Goal: Browse casually: Explore the website without a specific task or goal

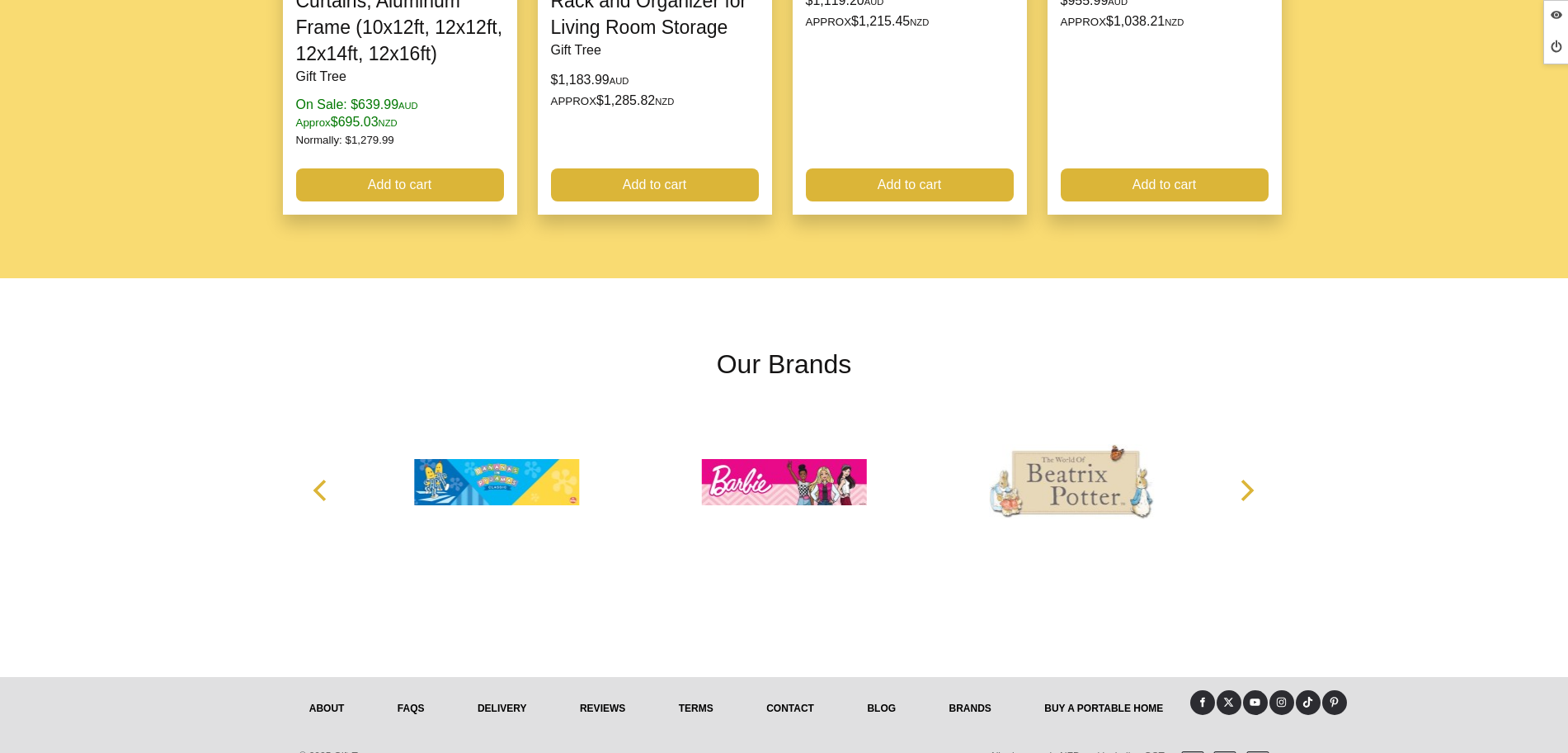
scroll to position [2145, 0]
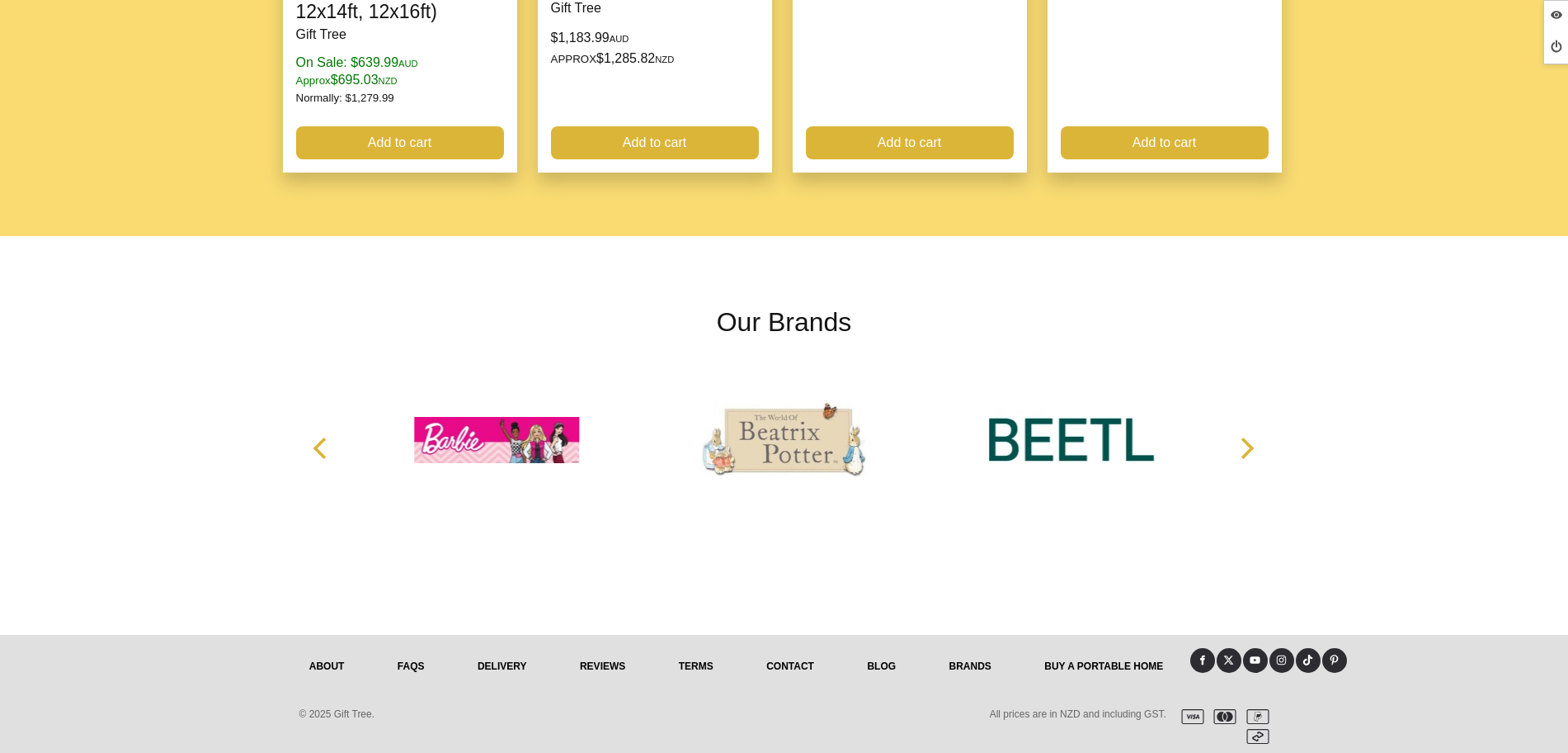
click at [1201, 655] on icon at bounding box center [1202, 659] width 11 height 11
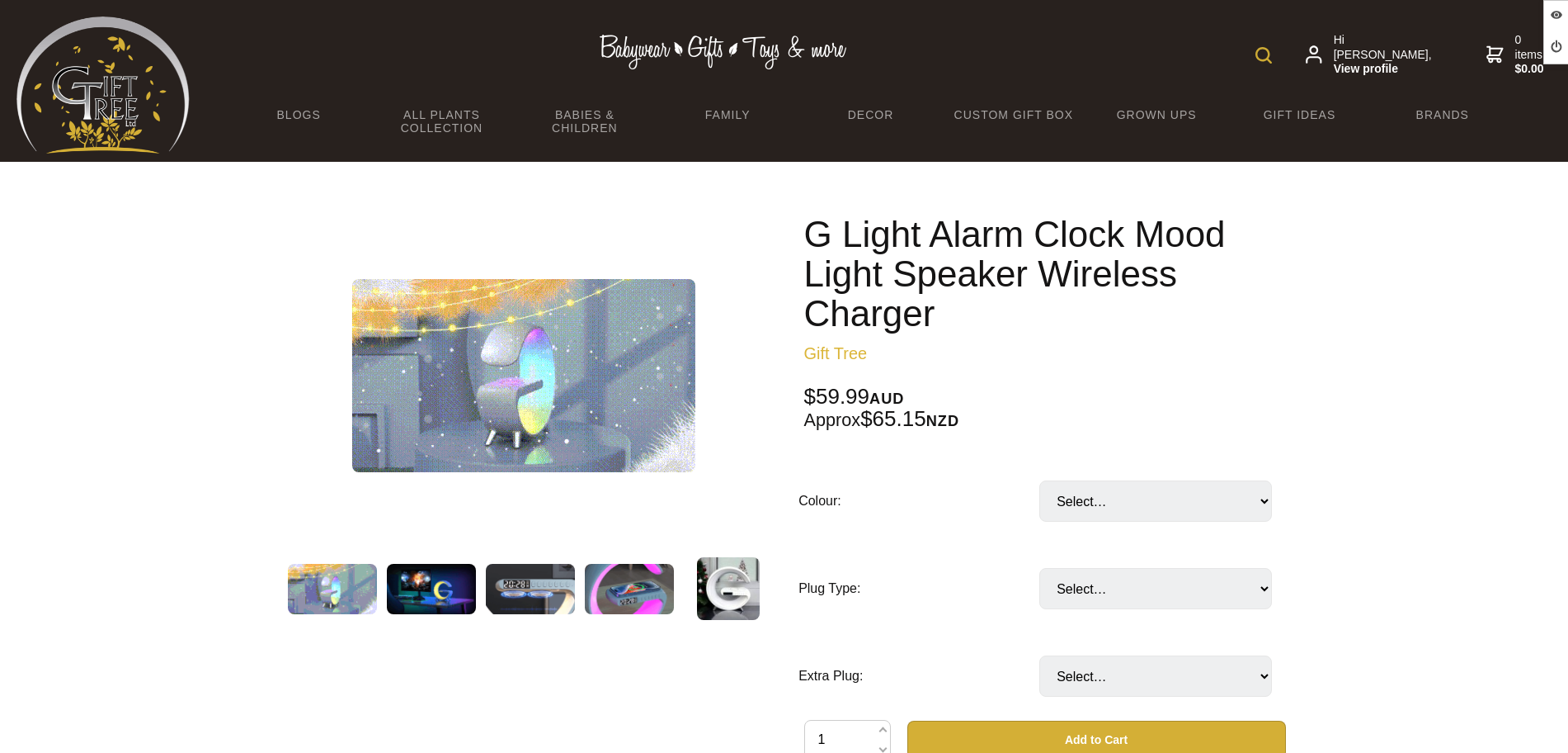
scroll to position [413, 0]
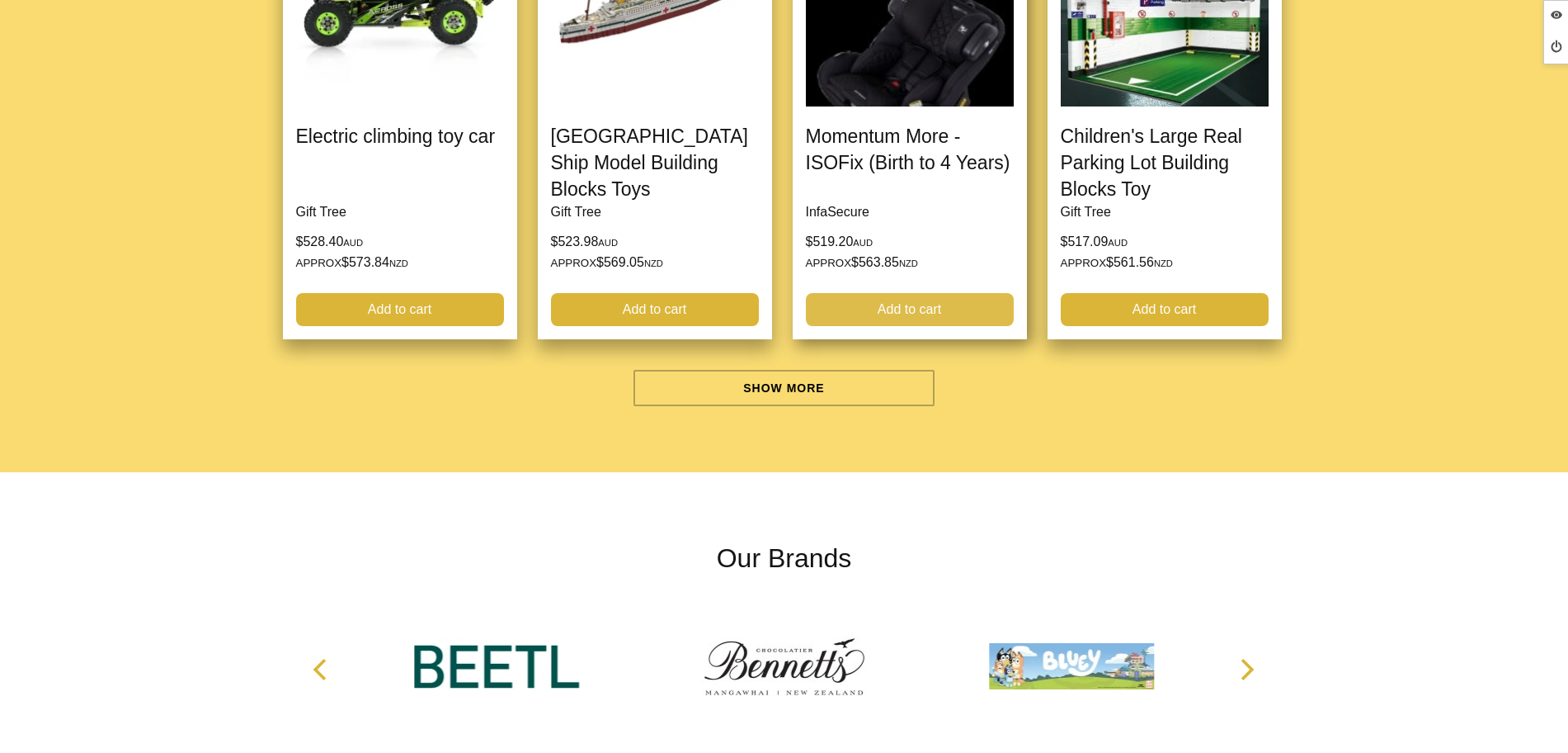
scroll to position [5262, 0]
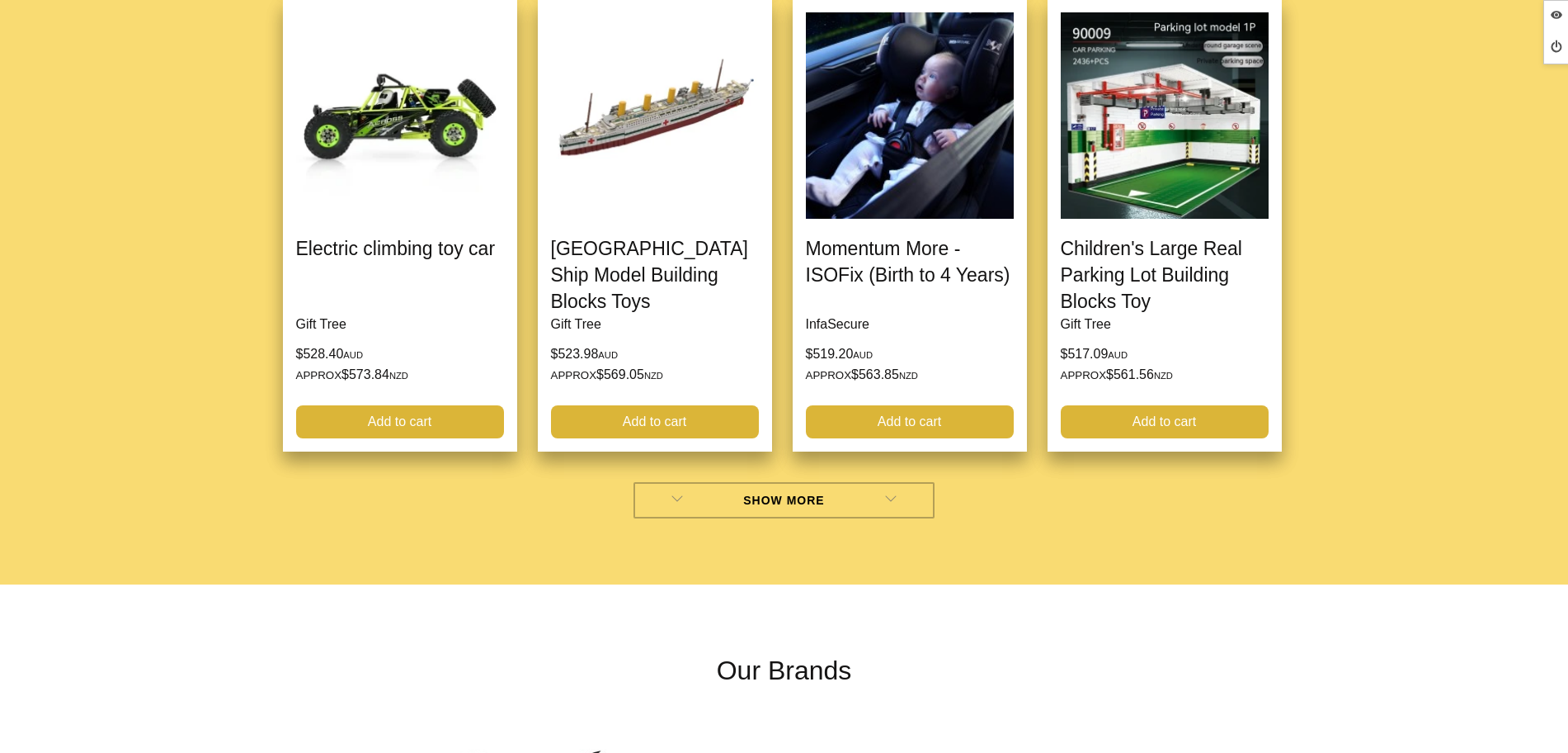
click at [746, 511] on link "Show More" at bounding box center [784, 500] width 301 height 36
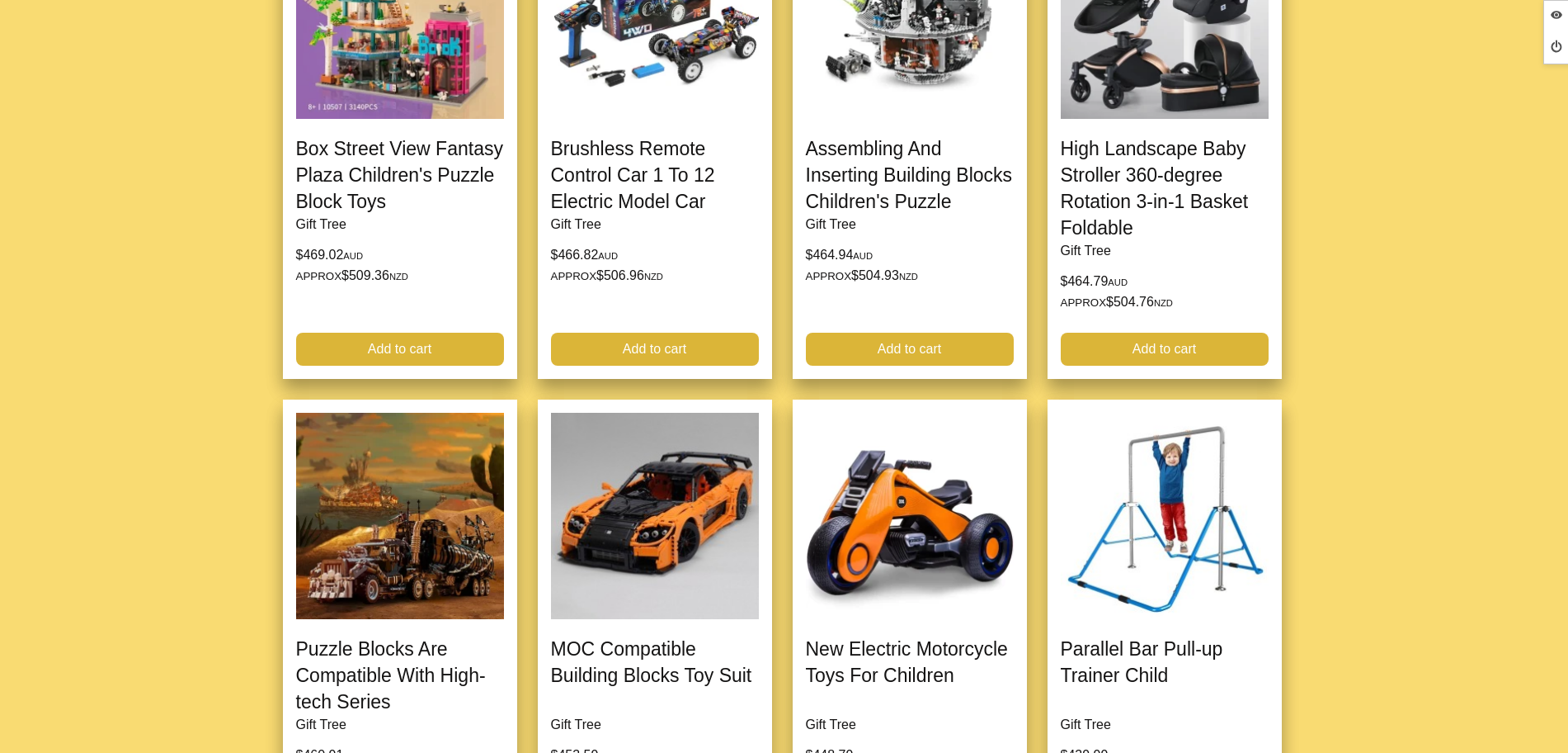
scroll to position [6190, 0]
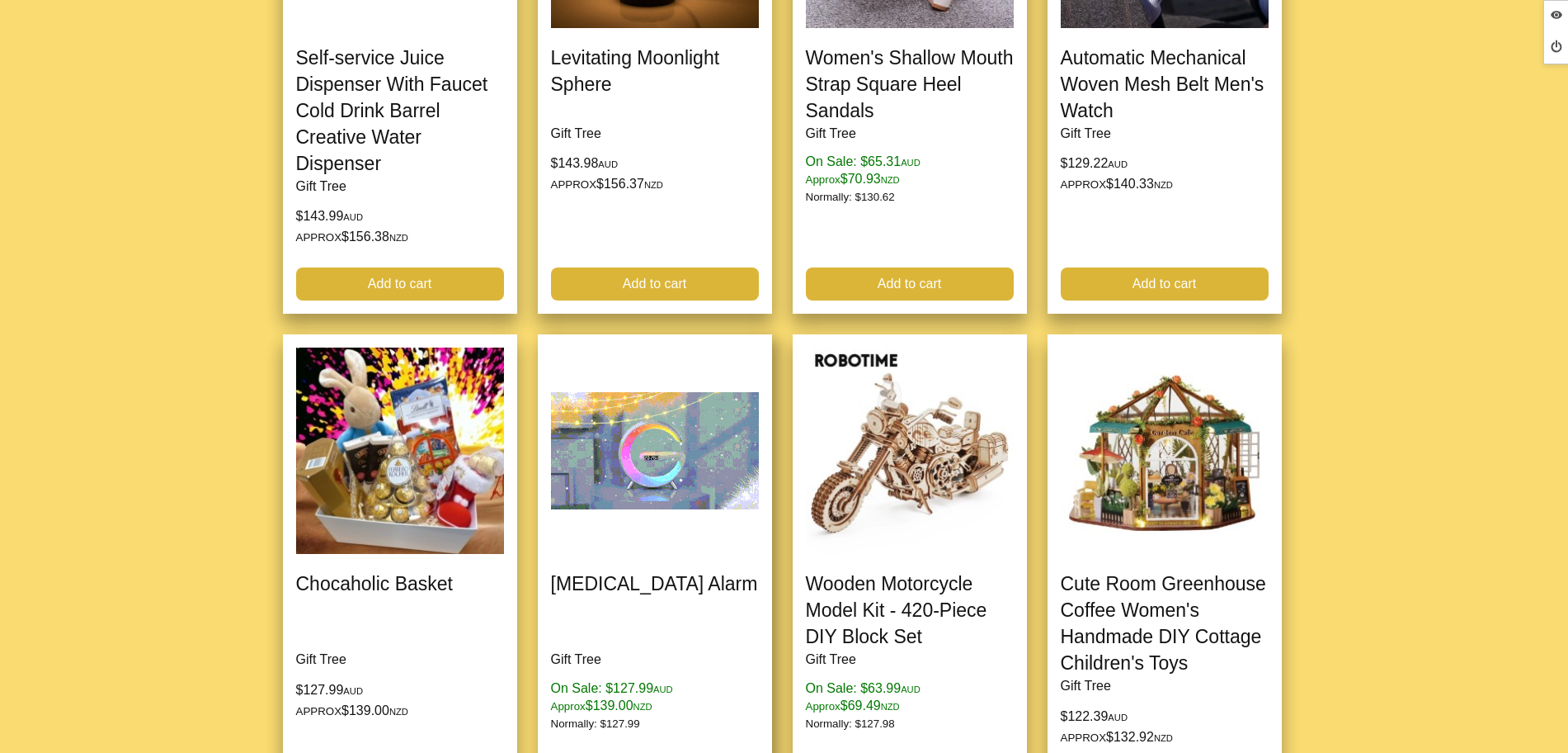
scroll to position [1857, 0]
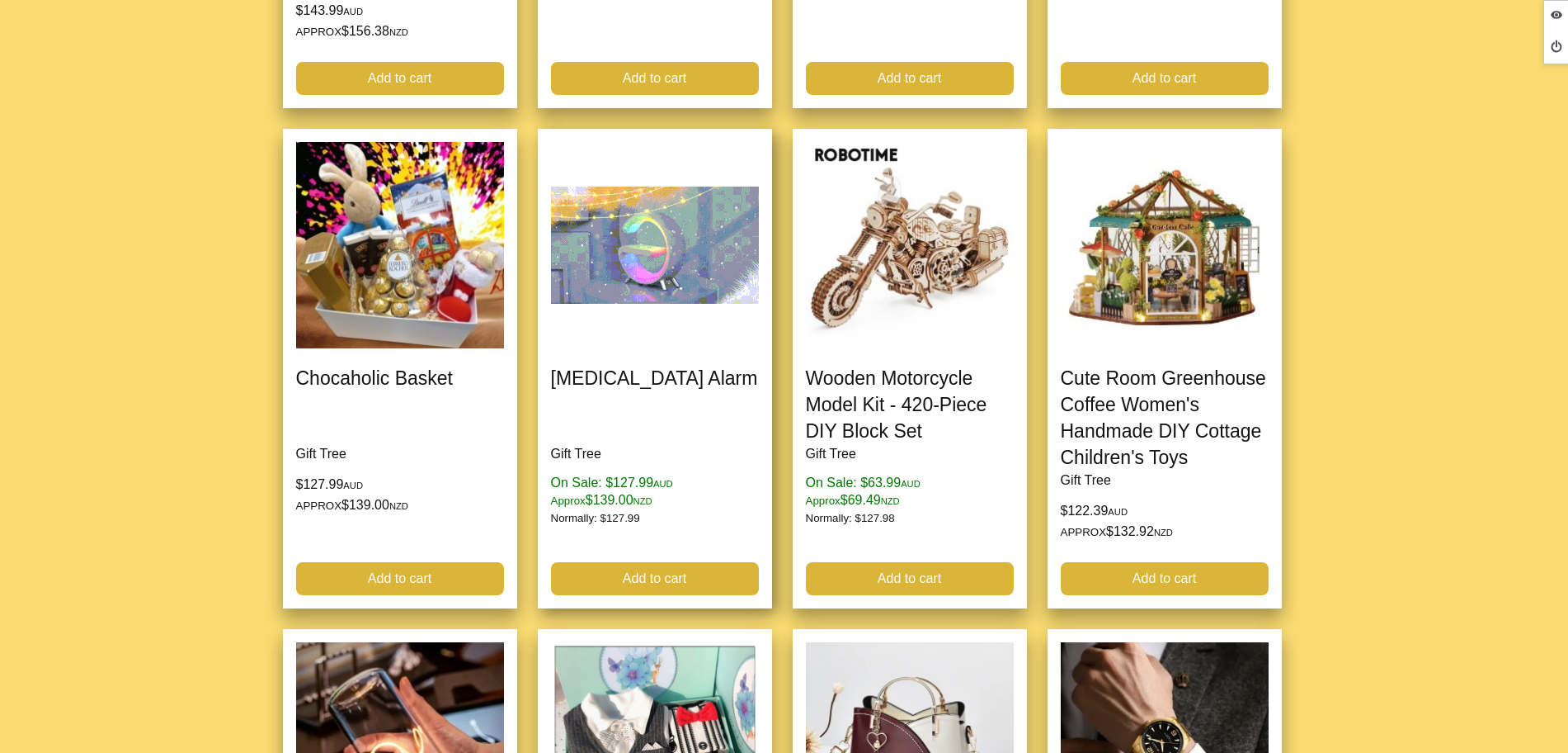
click at [644, 372] on link at bounding box center [655, 369] width 234 height 480
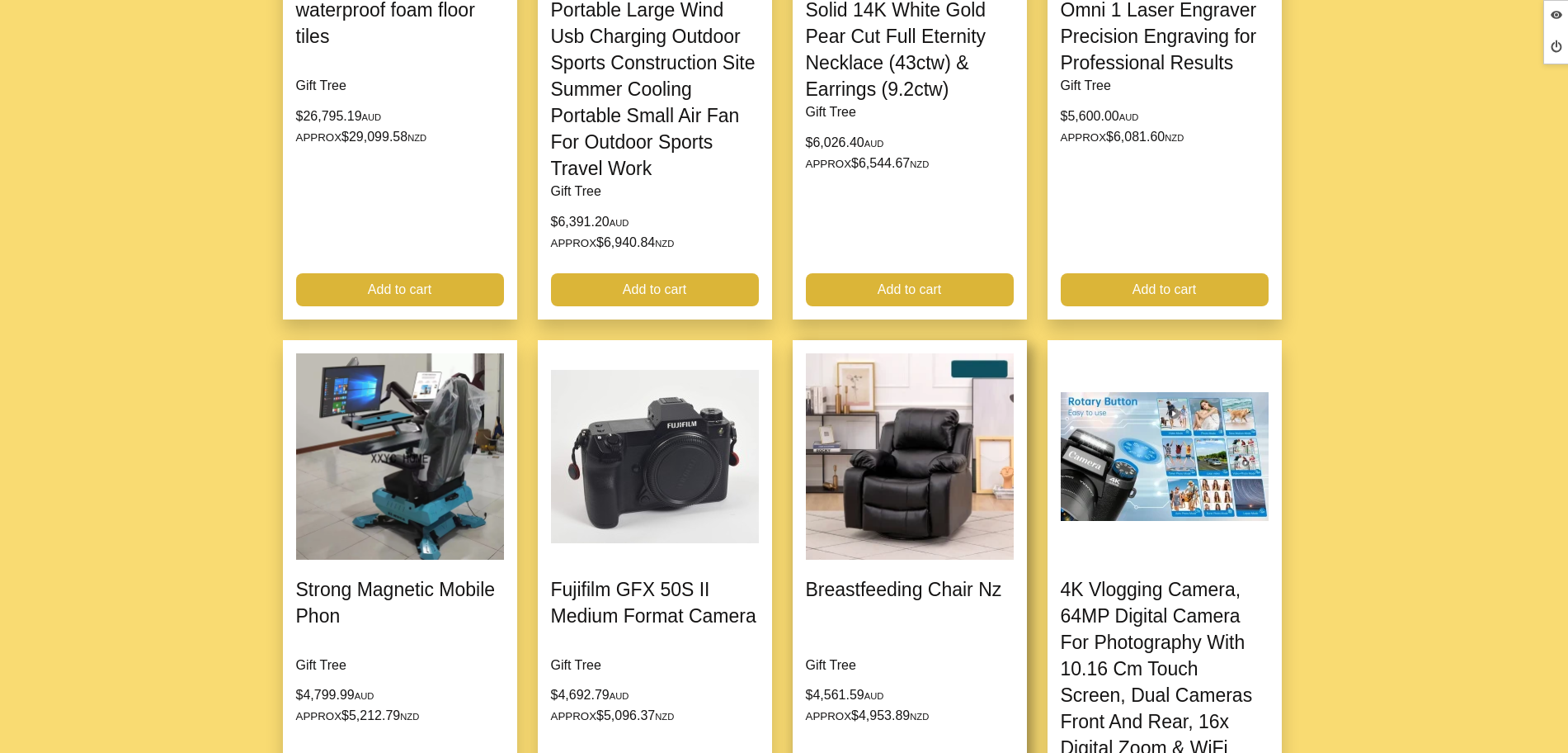
scroll to position [1857, 0]
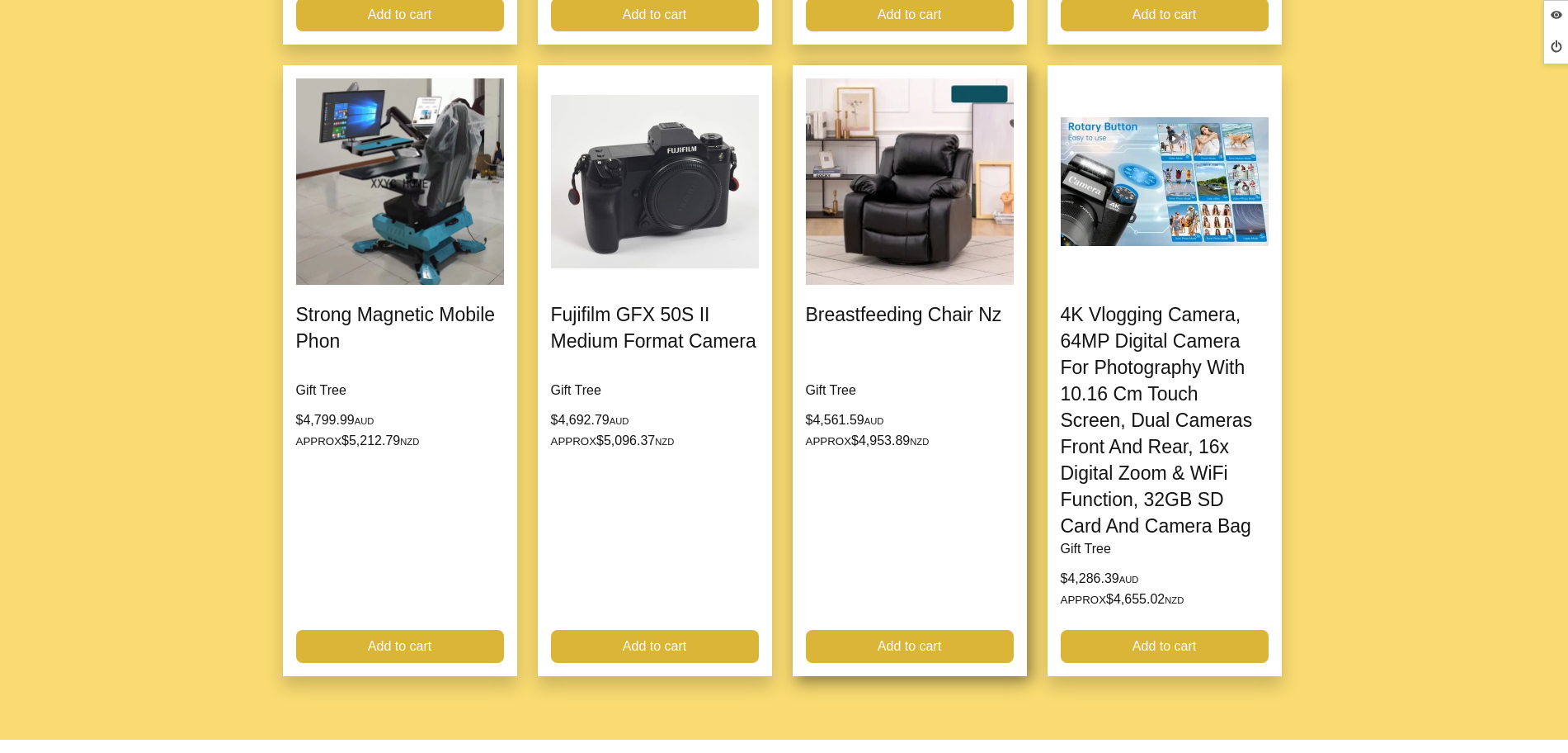
click at [875, 305] on link at bounding box center [909, 371] width 234 height 612
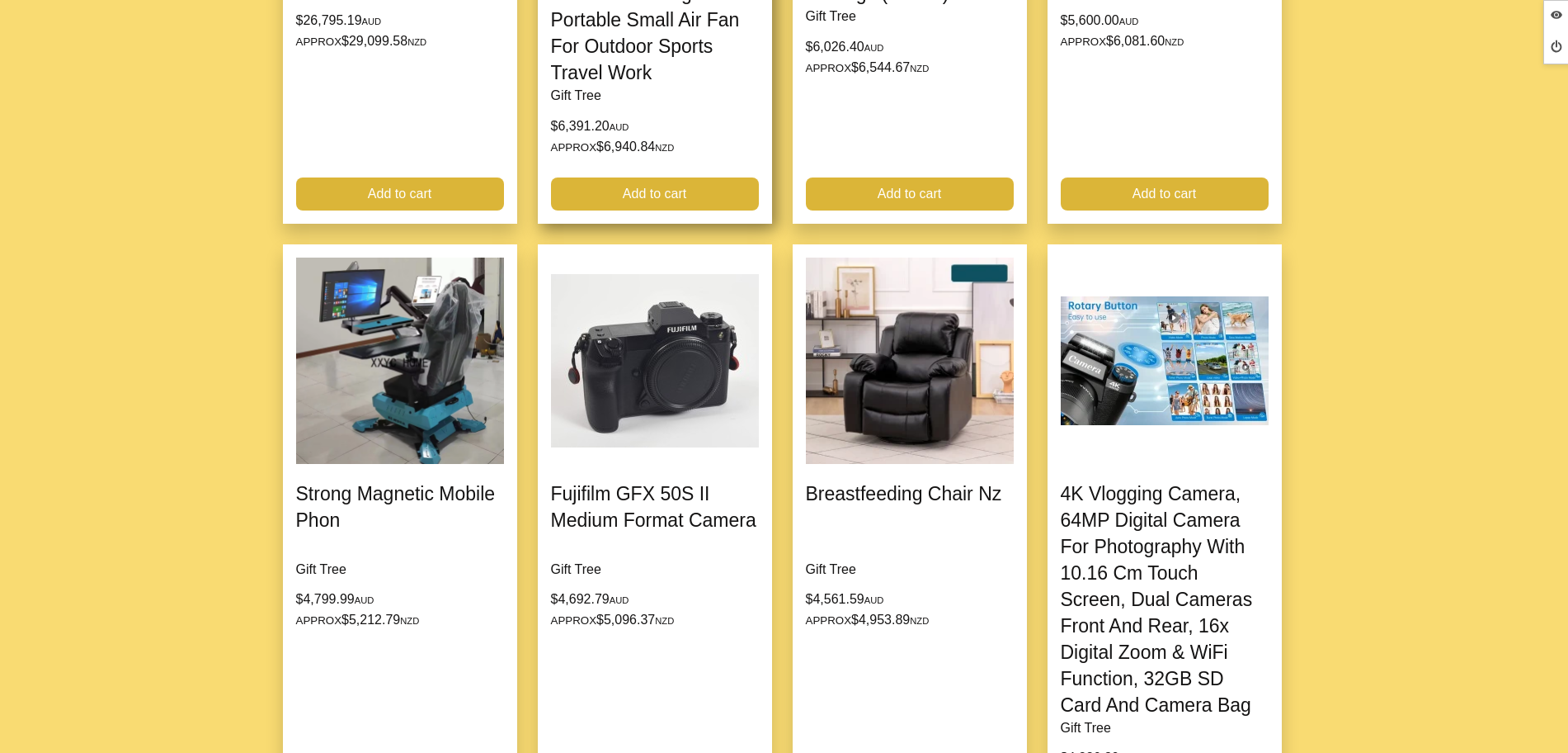
scroll to position [1341, 0]
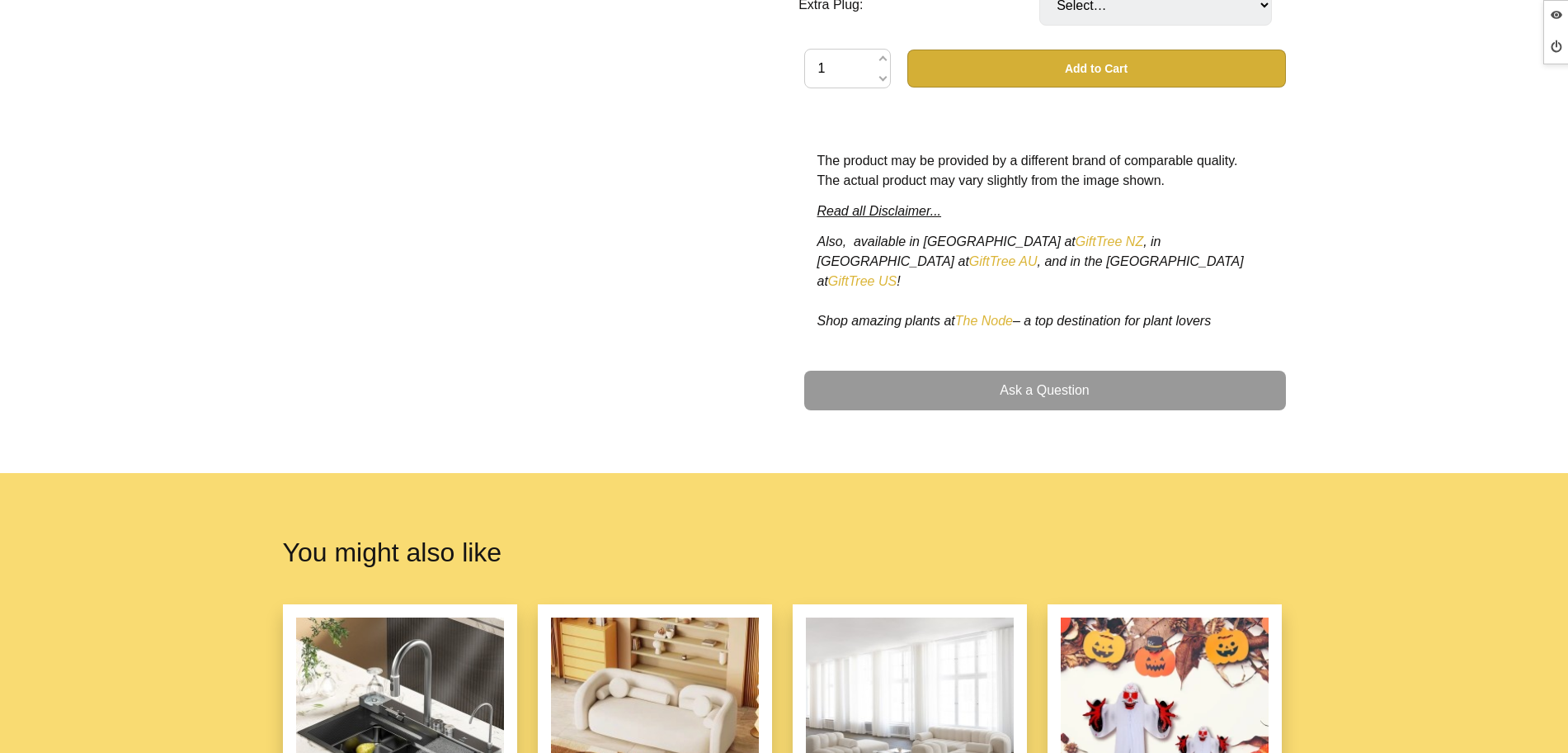
scroll to position [206, 0]
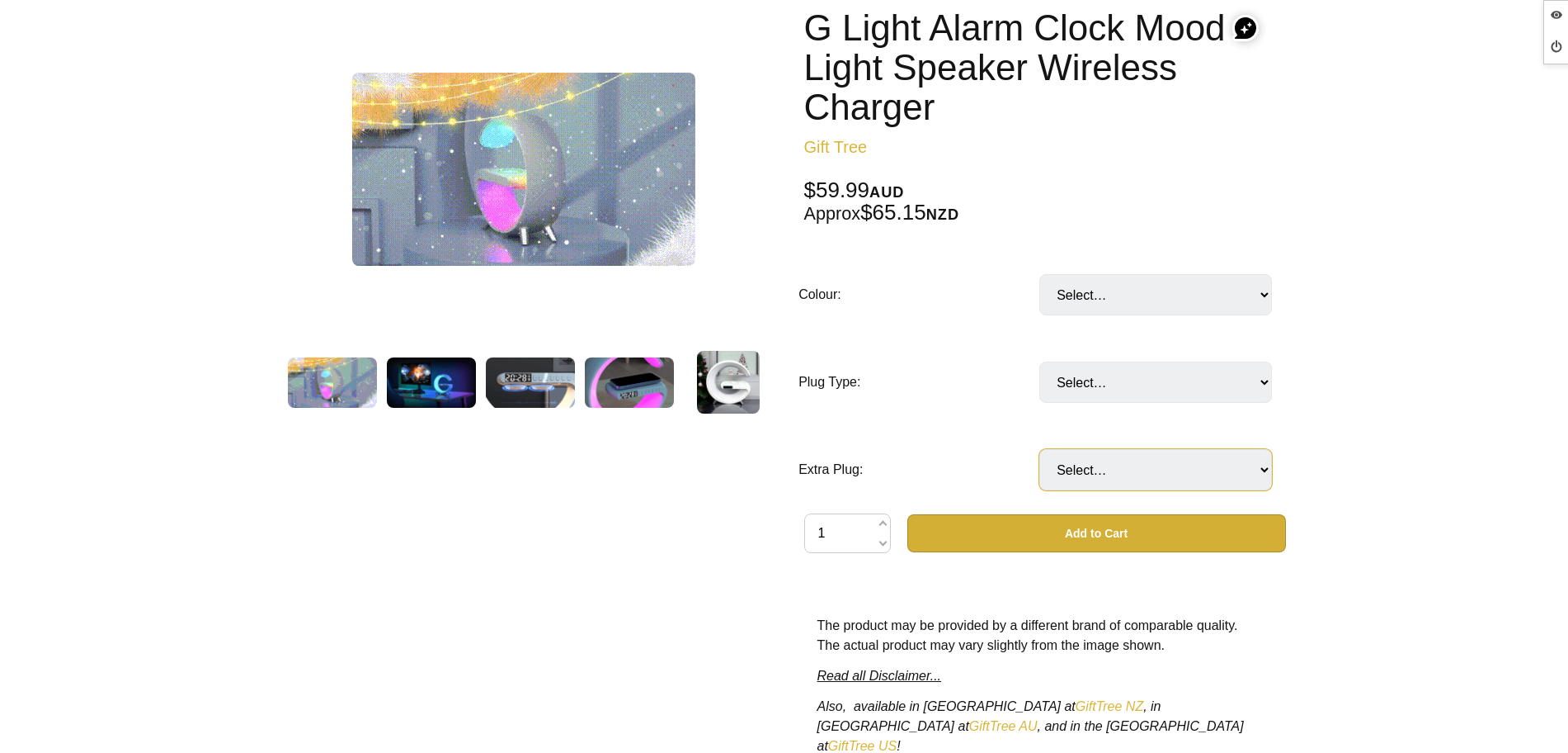
click at [1148, 482] on select "Select… No Yes: Extra AUS or NZ plug (+ $19.99) Yes: Extra UK plug (Singapore) …" at bounding box center [1155, 469] width 233 height 41
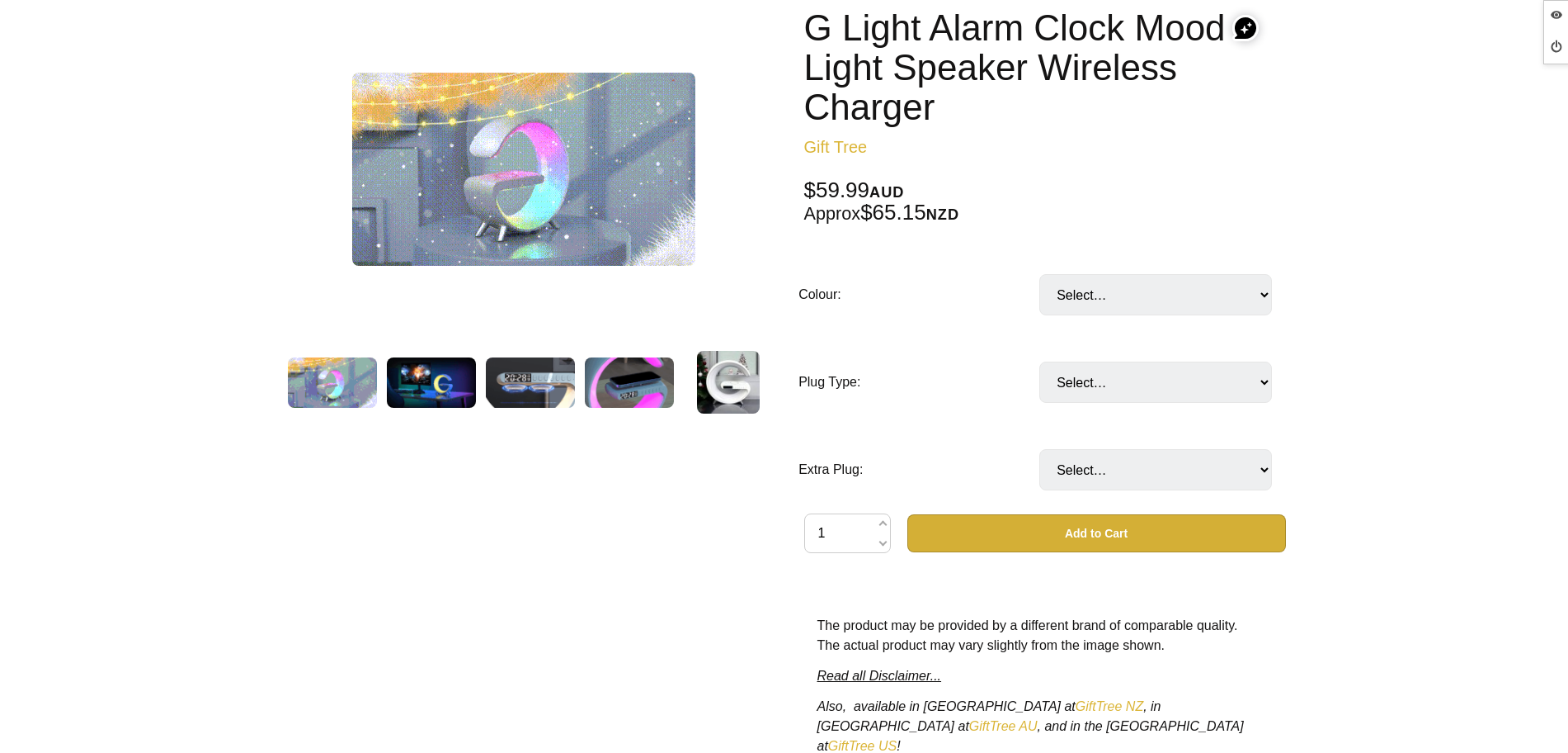
click at [1151, 426] on td "Select… No Yes: Extra AUS or NZ plug (+ $19.99) Yes: Extra UK plug (Singapore) …" at bounding box center [1159, 469] width 241 height 87
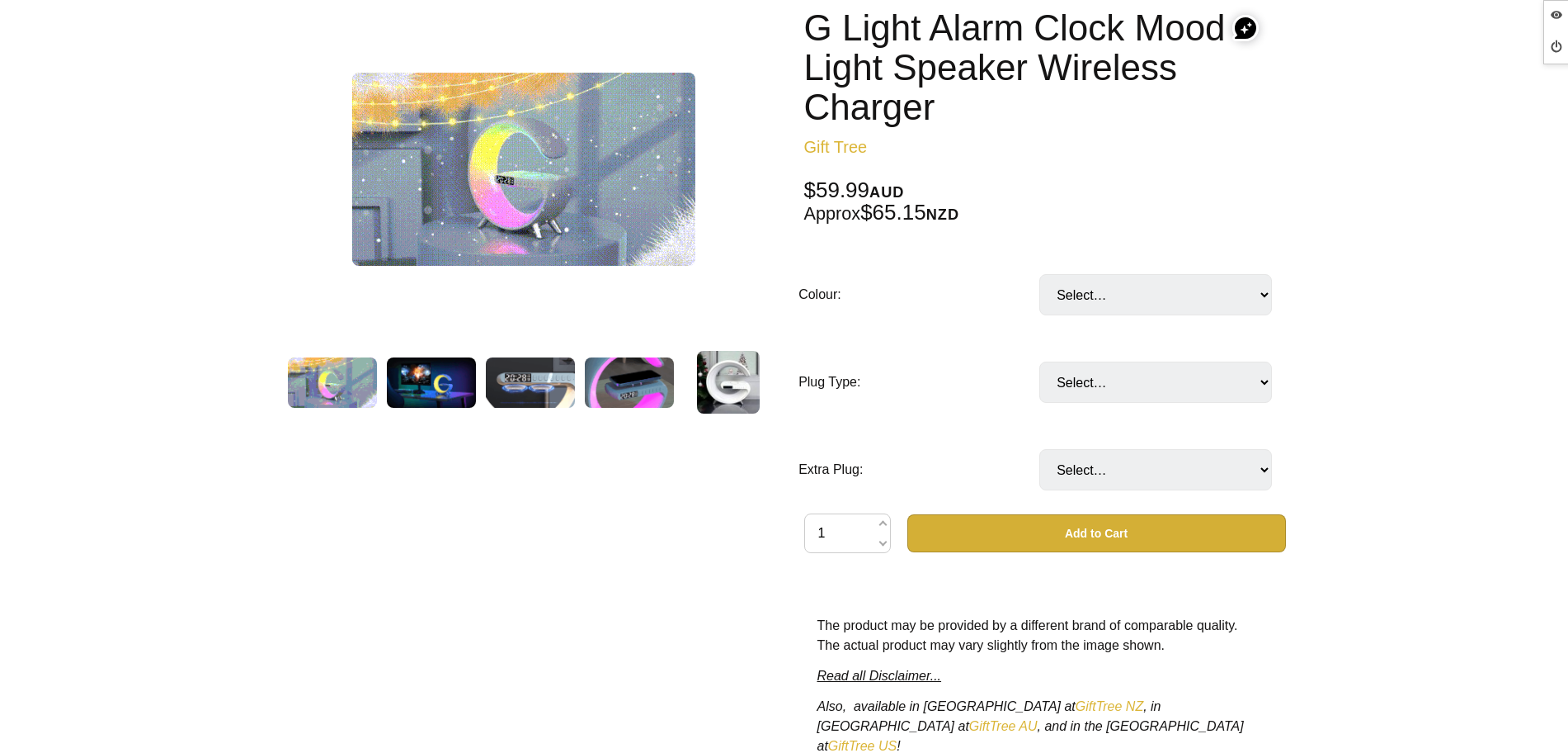
drag, startPoint x: 1161, startPoint y: 404, endPoint x: 1164, endPoint y: 395, distance: 9.5
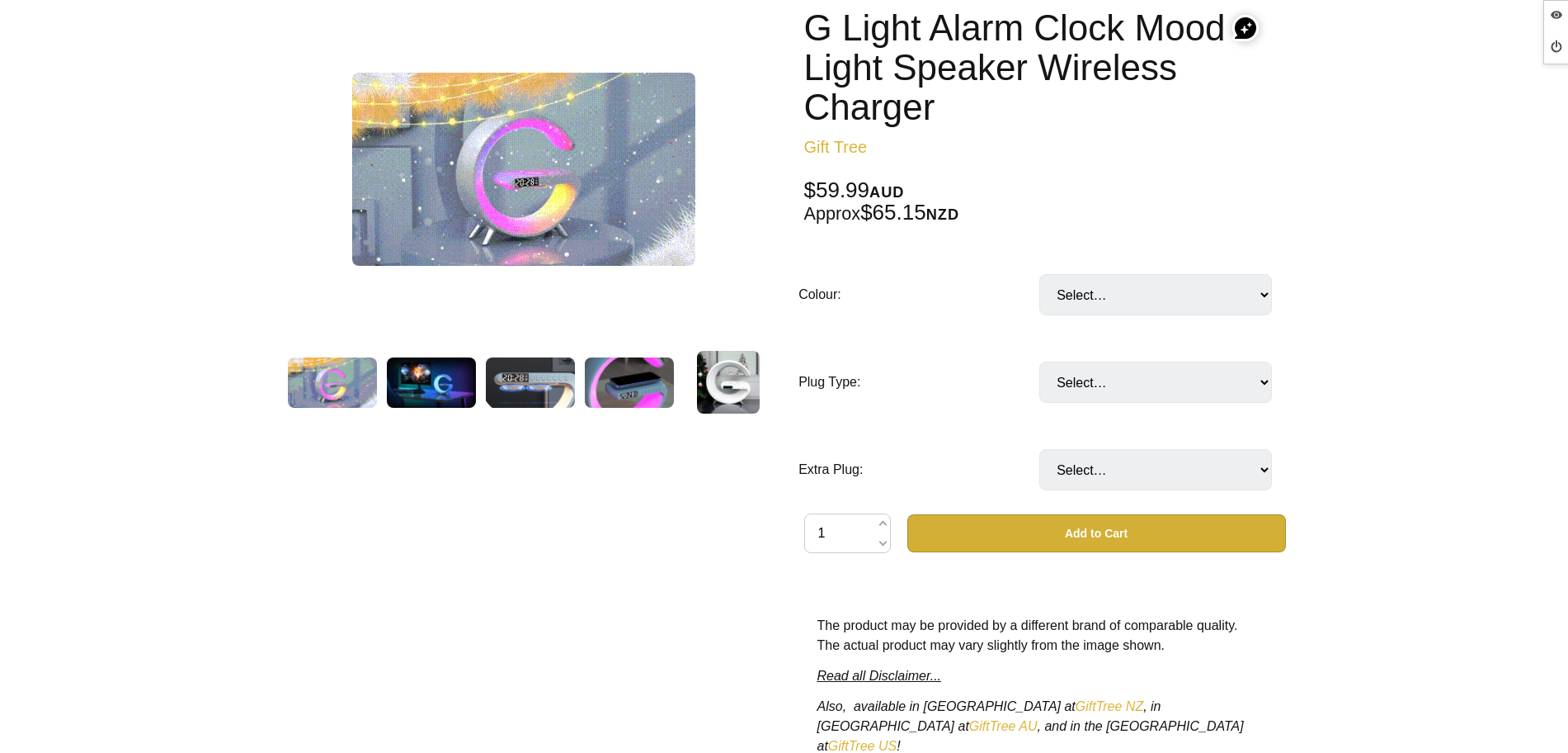
click at [1164, 403] on td "Select… AUS or NZ plug US plug EU plug UK plug (Singapore and The United Arab E…" at bounding box center [1159, 381] width 241 height 87
drag, startPoint x: 1164, startPoint y: 394, endPoint x: 1164, endPoint y: 383, distance: 11.0
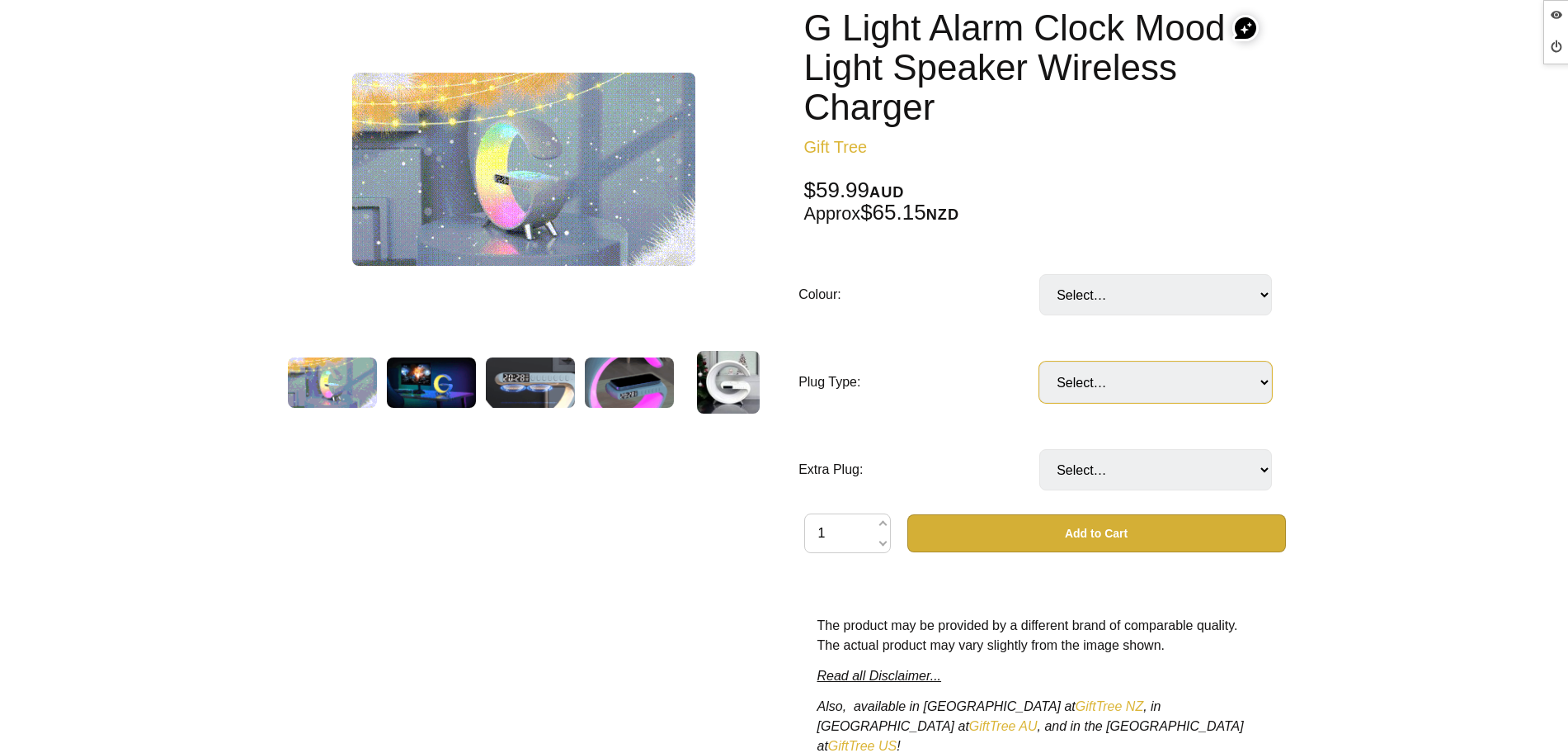
click at [1164, 390] on select "Select… AUS or NZ plug US plug EU plug UK plug (Singapore and The United Arab E…" at bounding box center [1155, 381] width 233 height 41
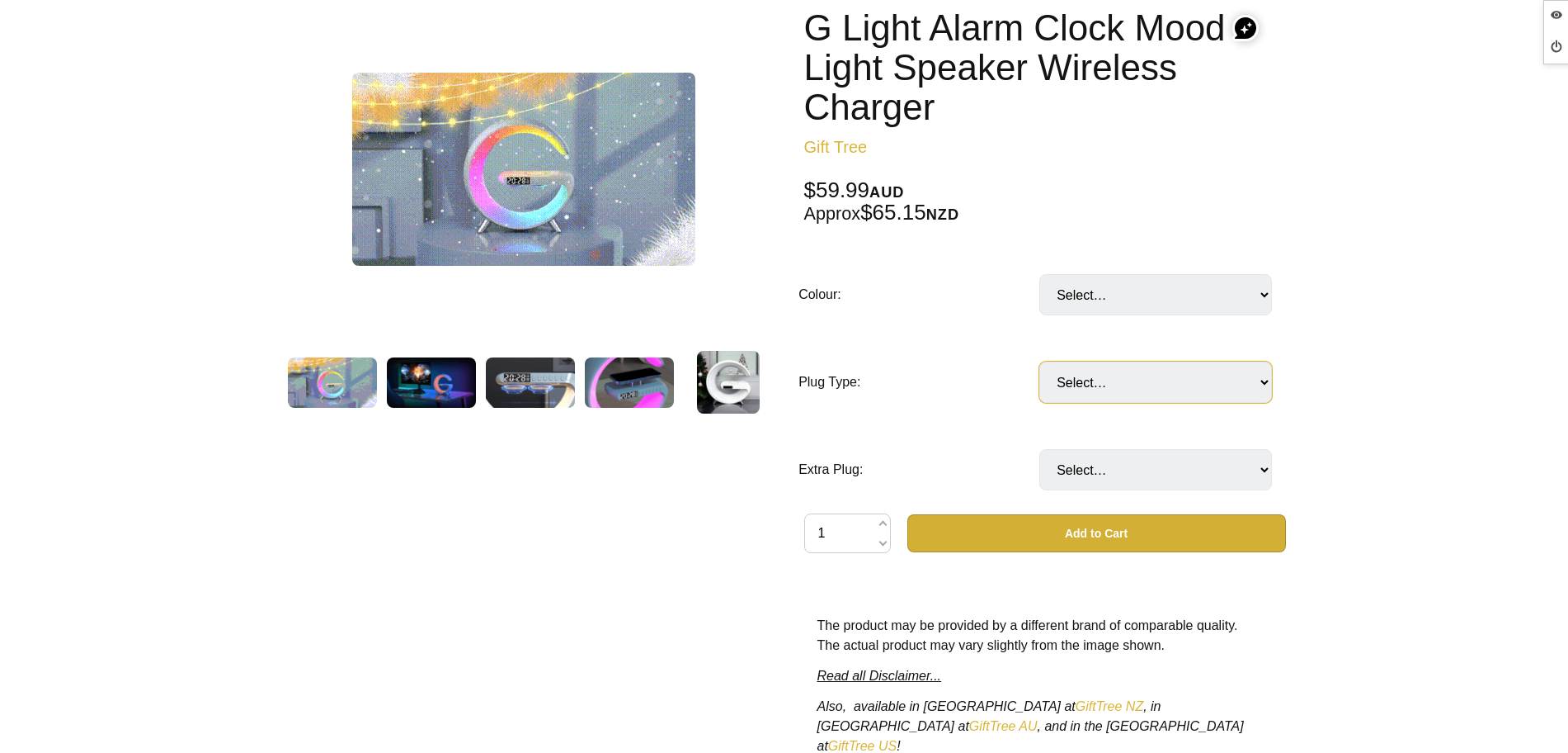
drag, startPoint x: 1164, startPoint y: 383, endPoint x: 1168, endPoint y: 305, distance: 78.1
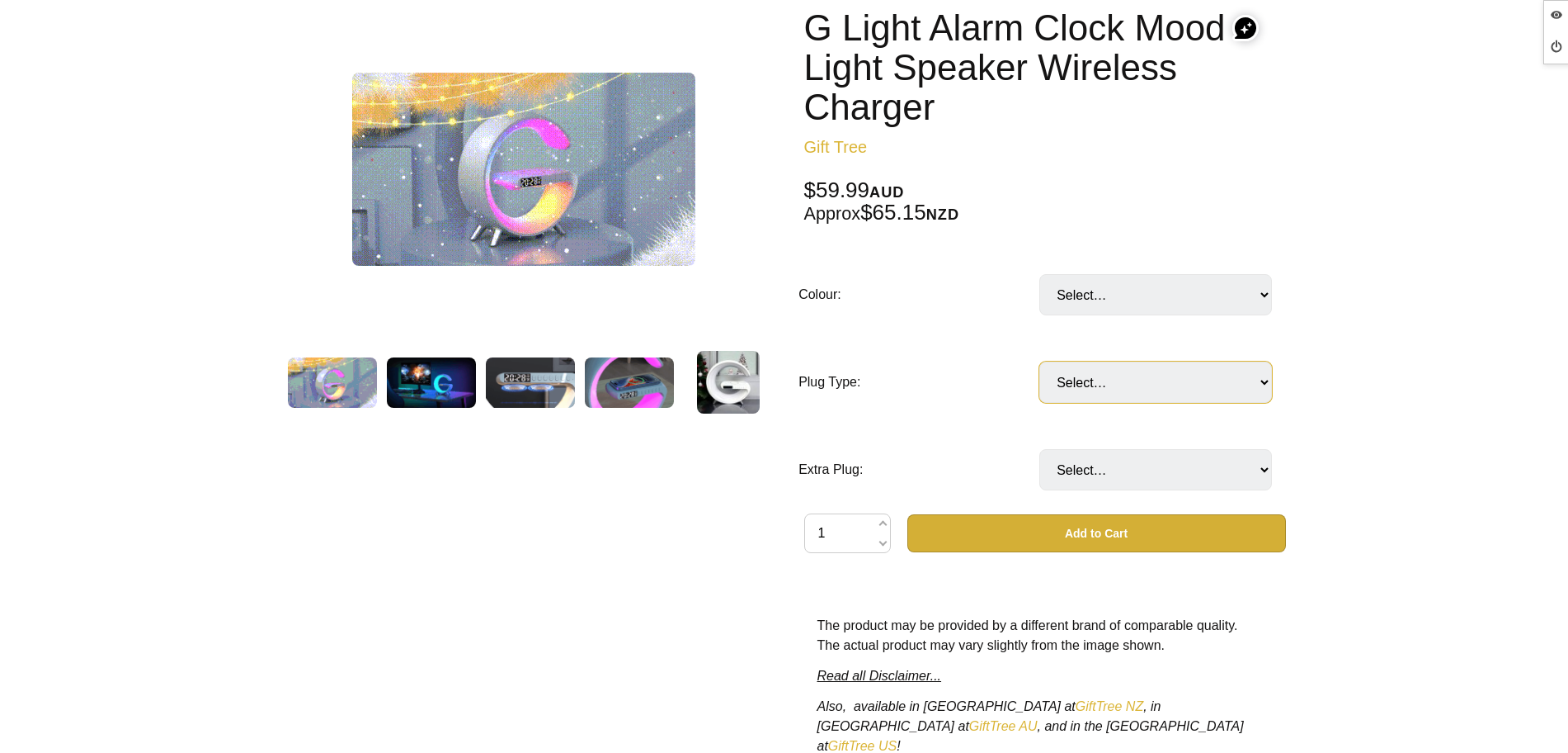
click at [1167, 370] on select "Select… AUS or NZ plug US plug EU plug UK plug (Singapore and The United Arab E…" at bounding box center [1155, 381] width 233 height 41
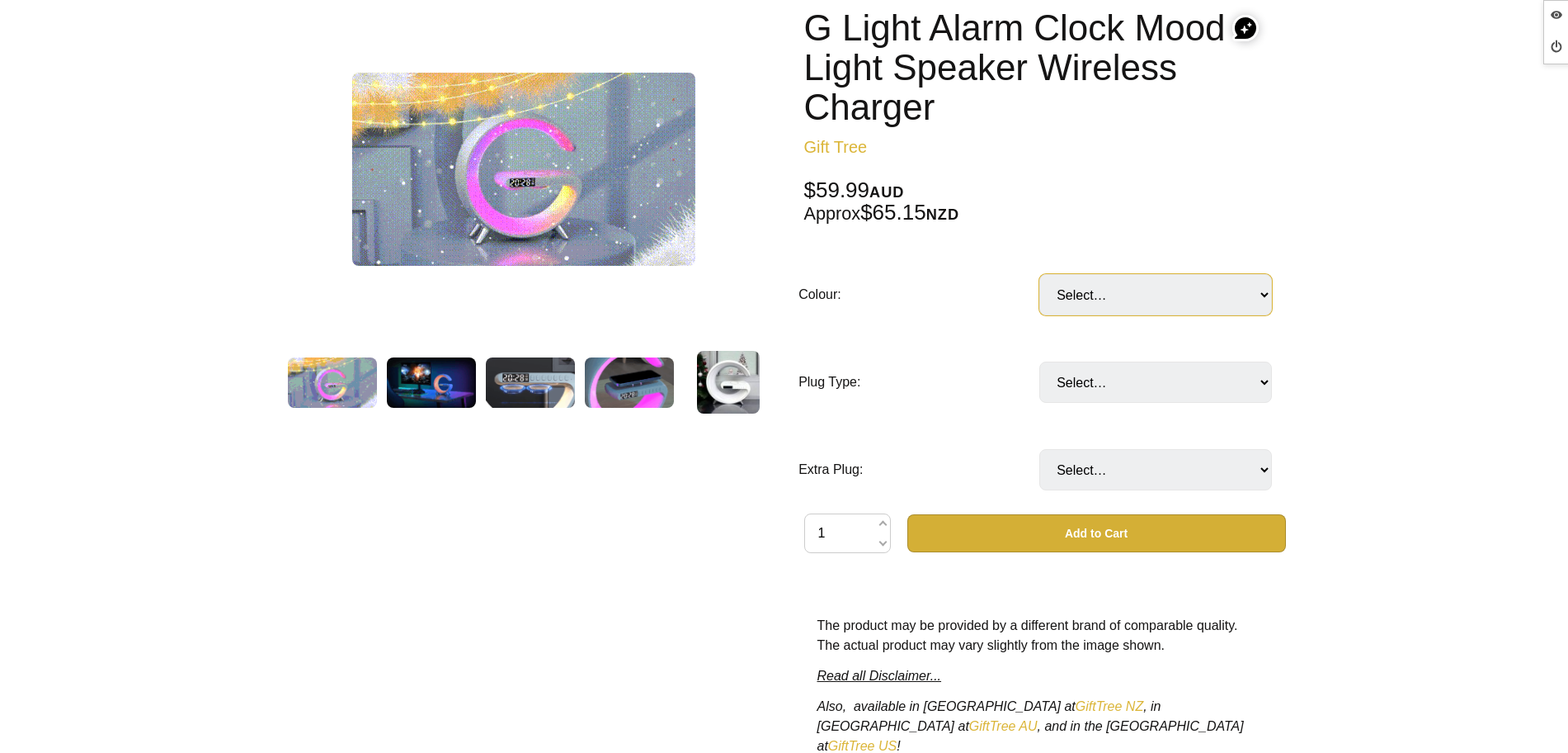
click at [1172, 300] on select "Select… Black White Light Grey (Latest Model) (+ $24.90) Wood (New Arrival) (+ …" at bounding box center [1155, 294] width 233 height 41
click at [1183, 276] on select "Select… Black White Light Grey (Latest Model) (+ $24.90) Wood (New Arrival) (+ …" at bounding box center [1155, 294] width 233 height 41
click at [1183, 281] on select "Select… Black White Light Grey (Latest Model) (+ $24.90) Wood (New Arrival) (+ …" at bounding box center [1155, 294] width 233 height 41
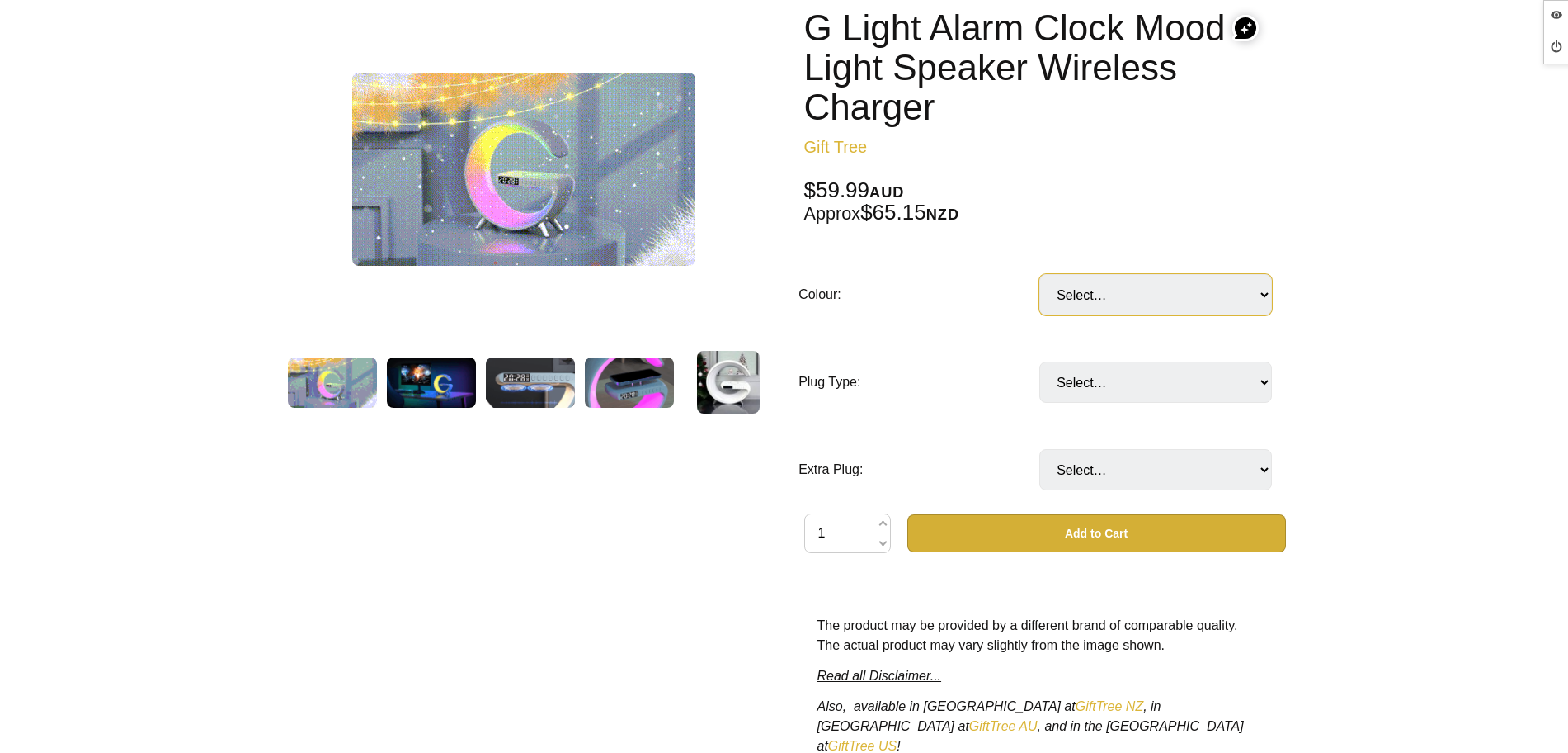
select select "White"
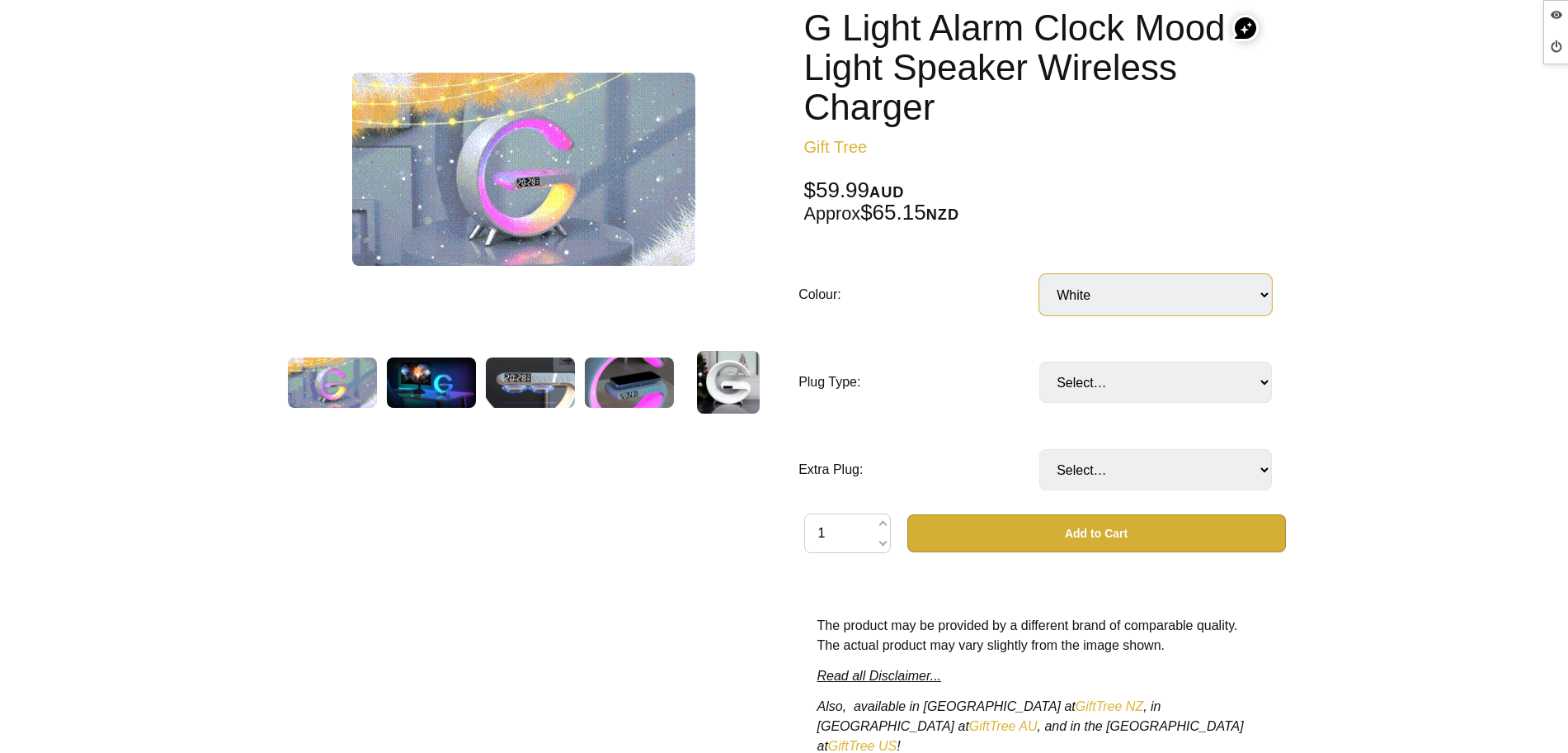
click at [1039, 274] on select "Select… Black White Light Grey (Latest Model) (+ $24.90) Wood (New Arrival) (+ …" at bounding box center [1155, 294] width 233 height 41
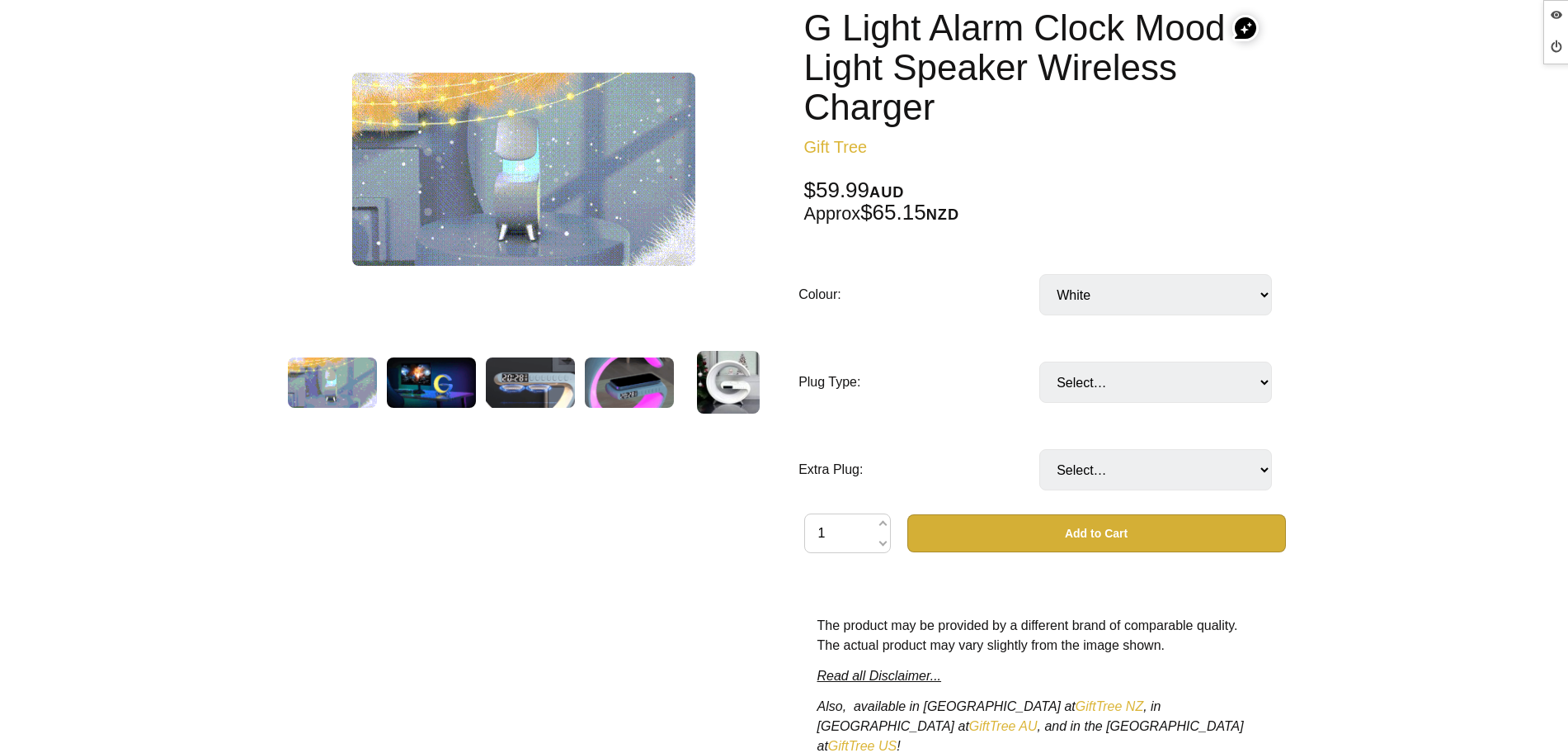
drag, startPoint x: 1027, startPoint y: 363, endPoint x: 1078, endPoint y: 397, distance: 61.3
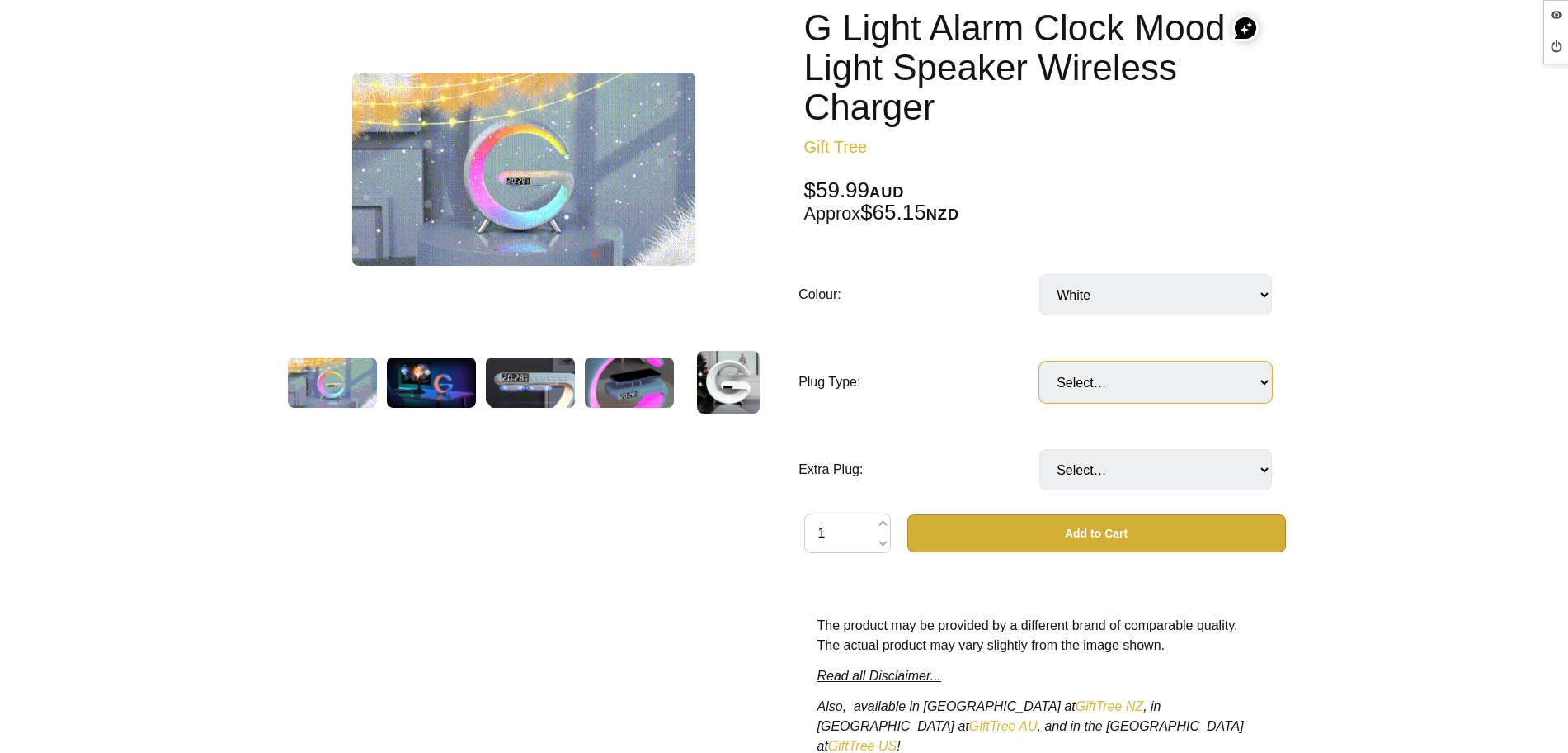
click at [1082, 403] on td "Select… AUS or NZ plug US plug EU plug UK plug (Singapore and The United Arab E…" at bounding box center [1159, 381] width 241 height 87
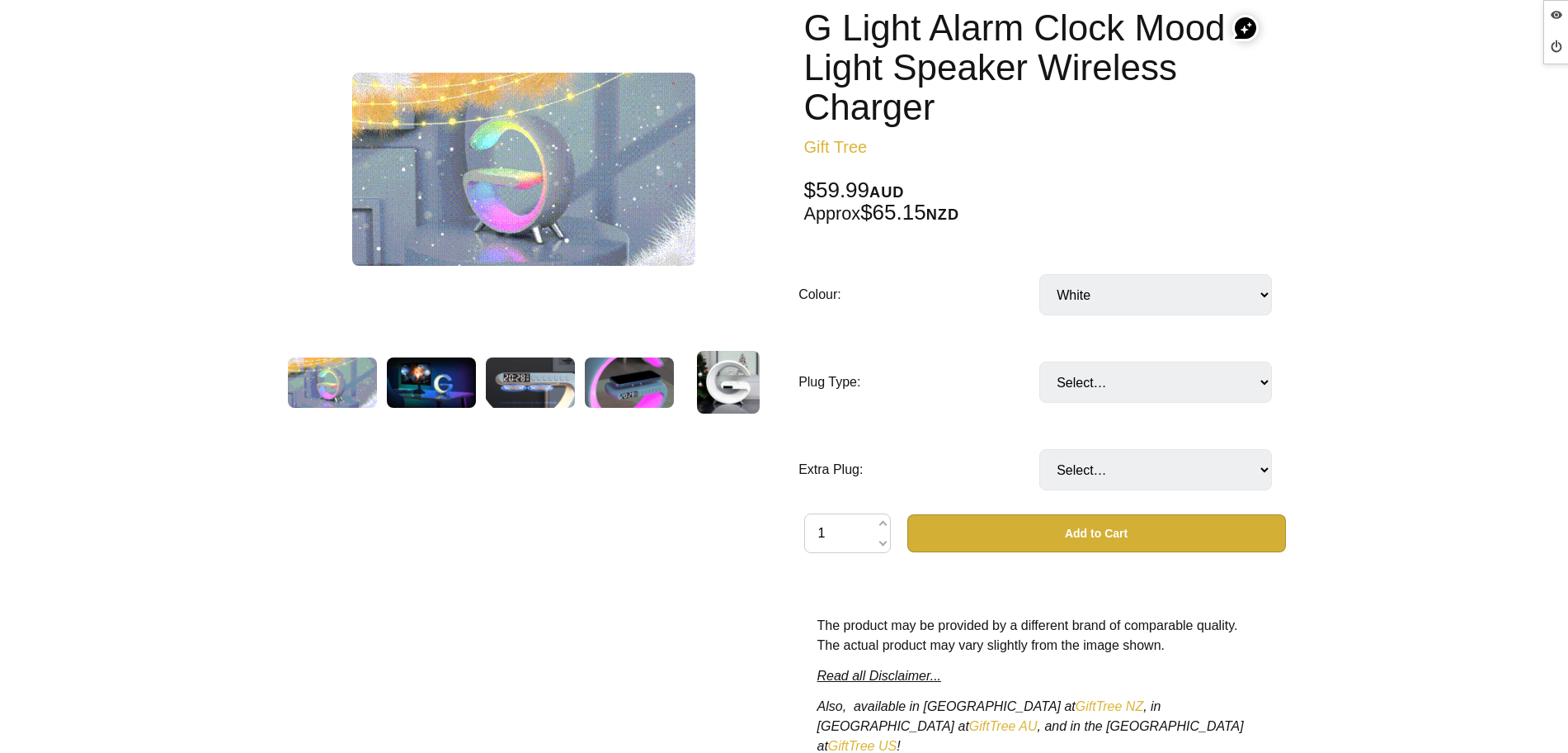
drag, startPoint x: 994, startPoint y: 451, endPoint x: 1023, endPoint y: 465, distance: 32.2
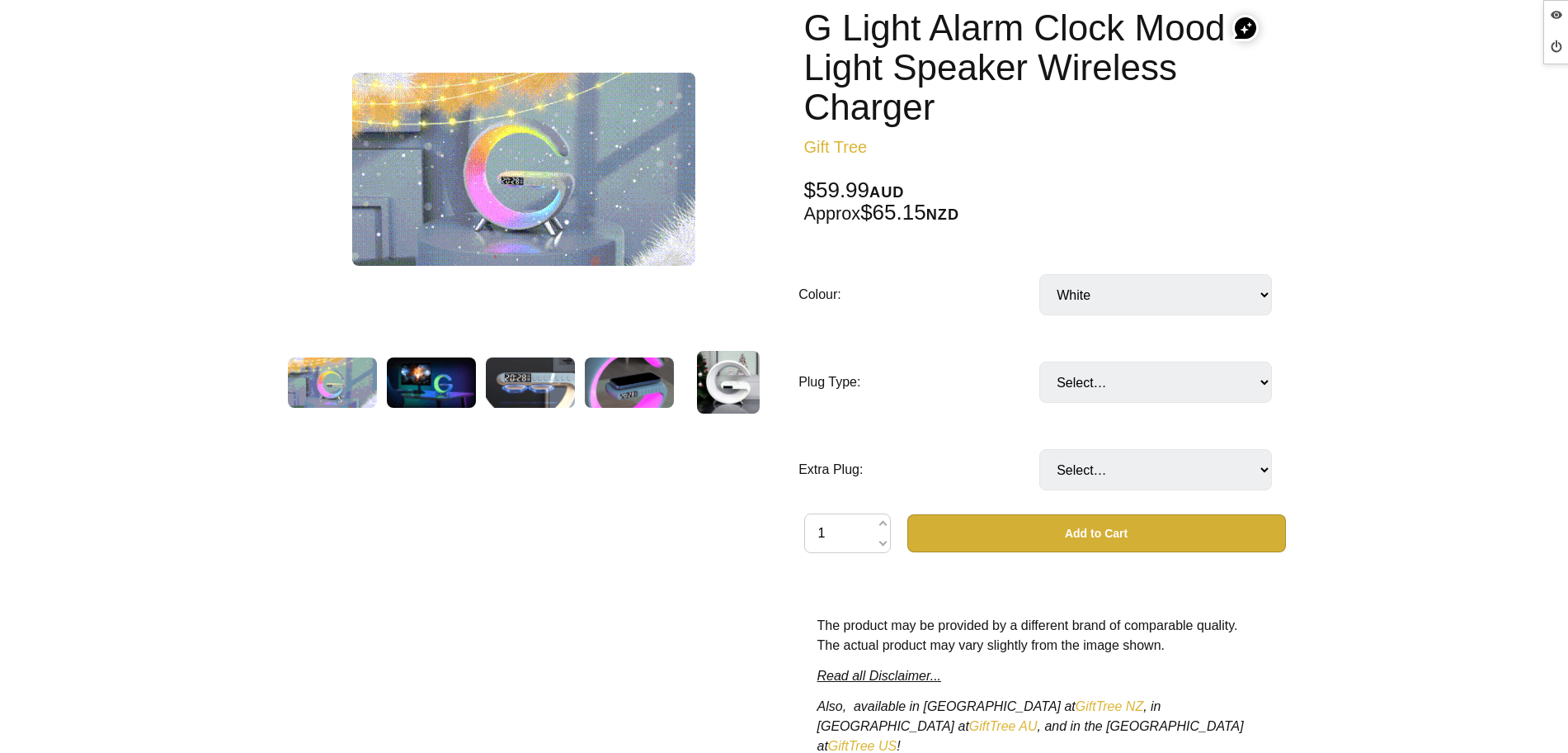
click at [994, 454] on td "Extra Plug:" at bounding box center [918, 469] width 241 height 87
click at [1071, 471] on select "Select… No Yes: Extra AUS or NZ plug (+ $19.99) Yes: Extra UK plug (Singapore) …" at bounding box center [1155, 469] width 233 height 41
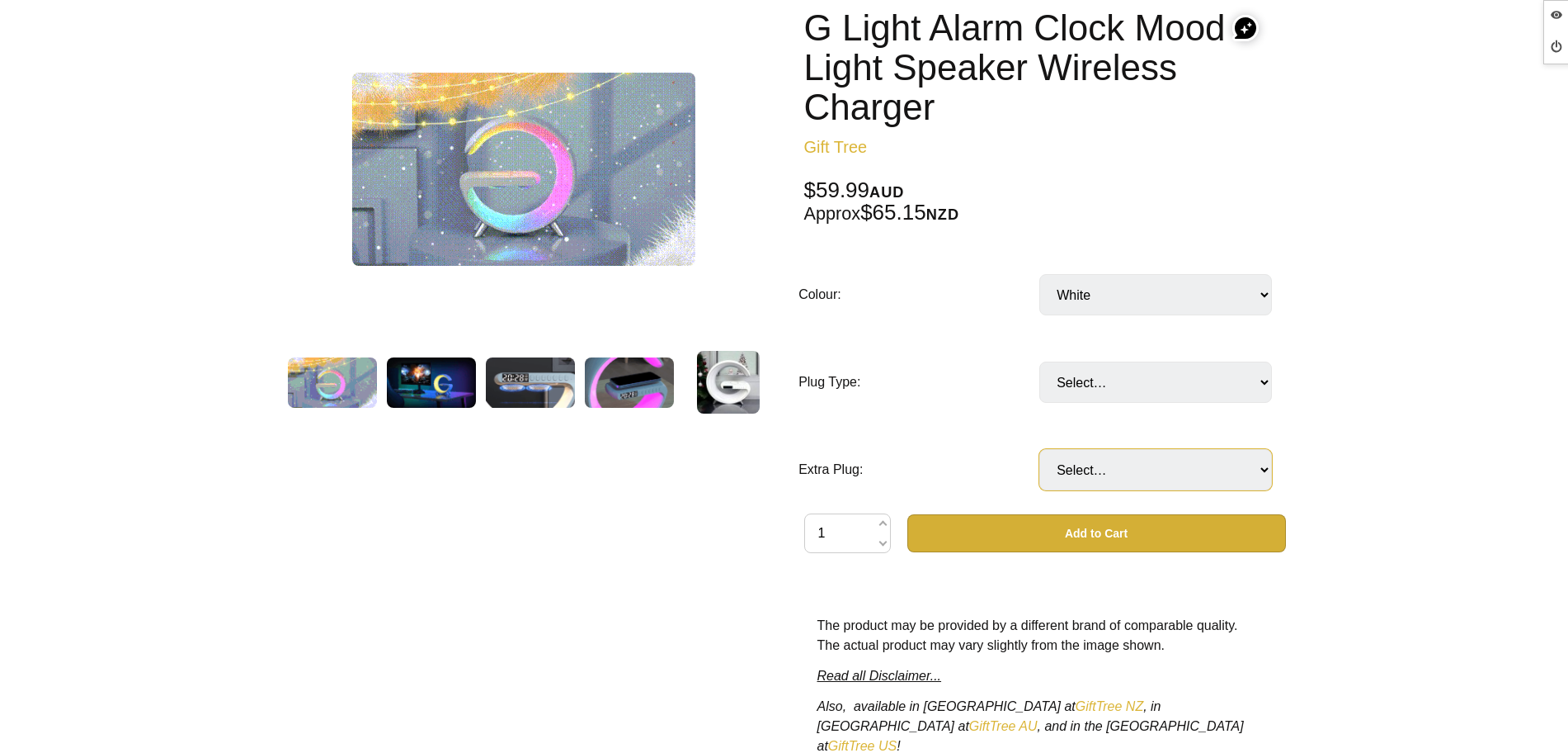
select select "No"
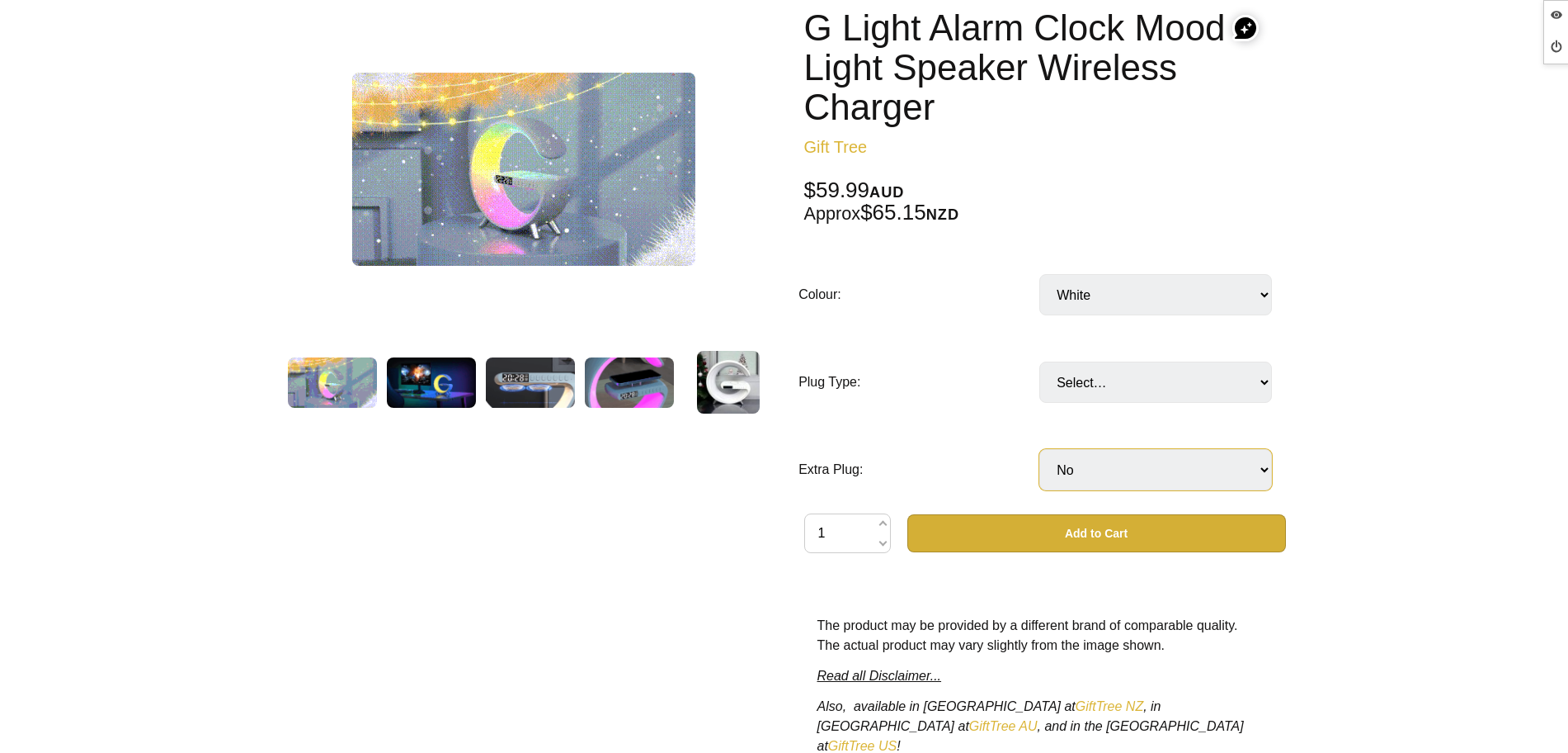
click at [1039, 449] on select "Select… No Yes: Extra AUS or NZ plug (+ $19.99) Yes: Extra UK plug (Singapore) …" at bounding box center [1155, 469] width 233 height 41
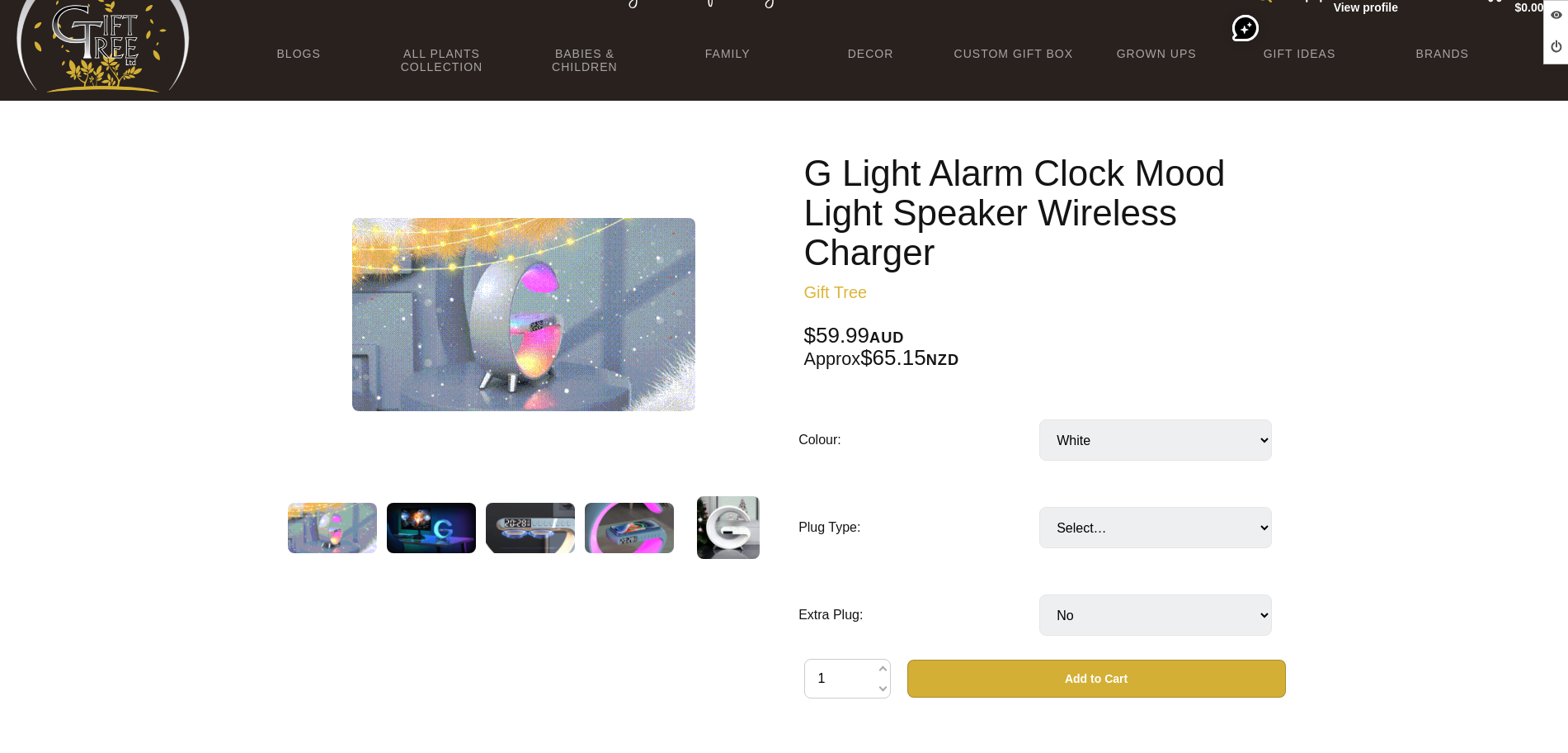
scroll to position [0, 0]
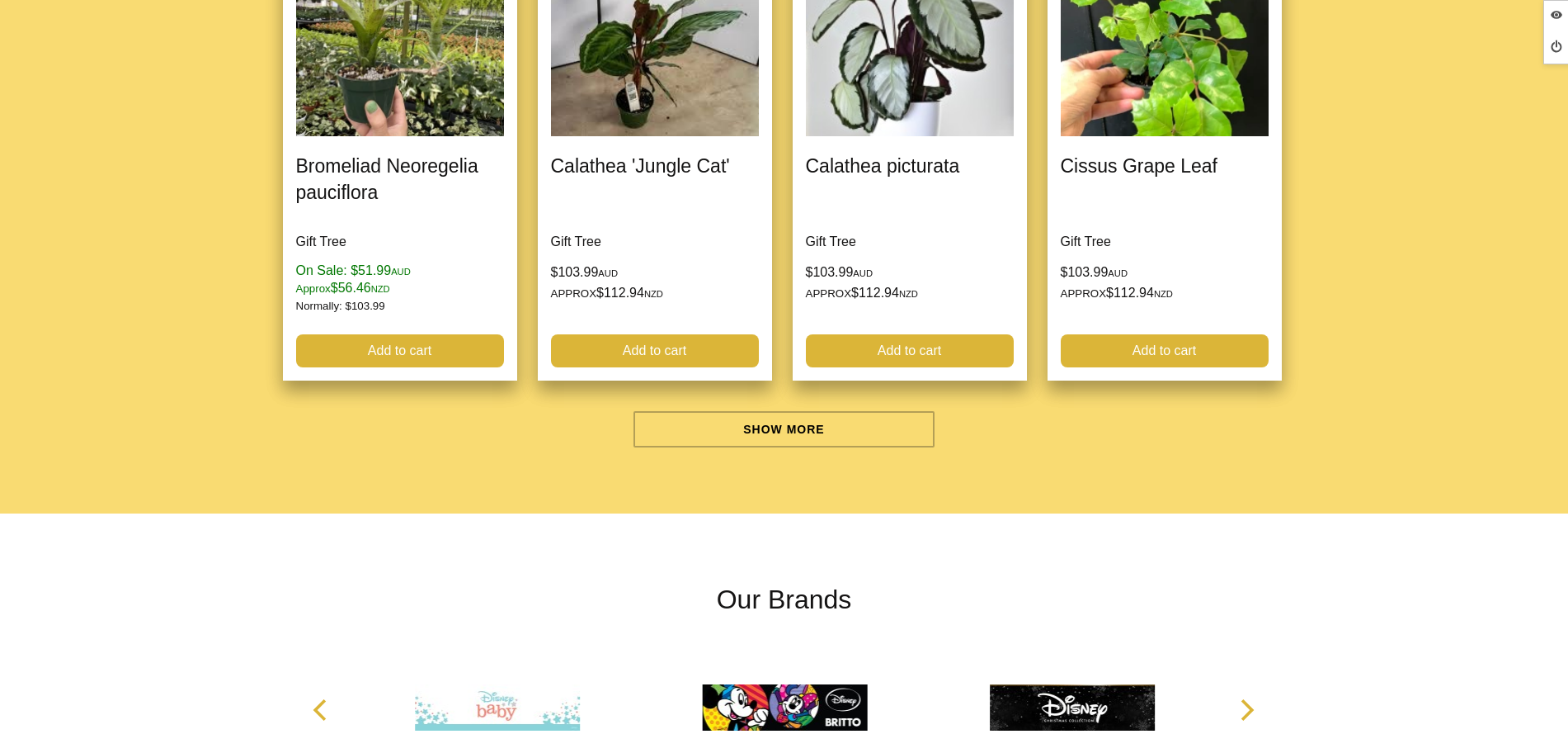
scroll to position [5055, 0]
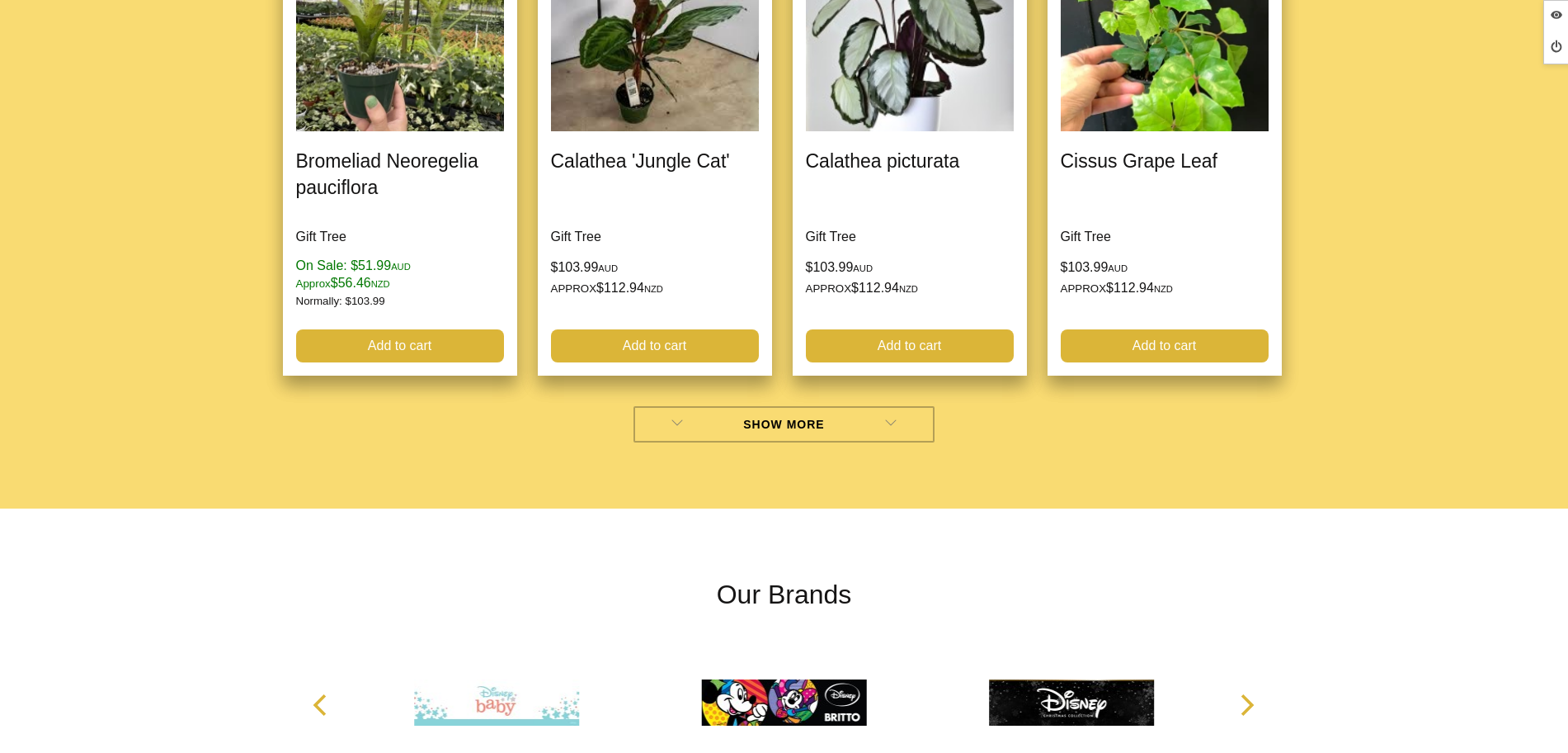
click at [696, 422] on link "Show More" at bounding box center [784, 424] width 301 height 36
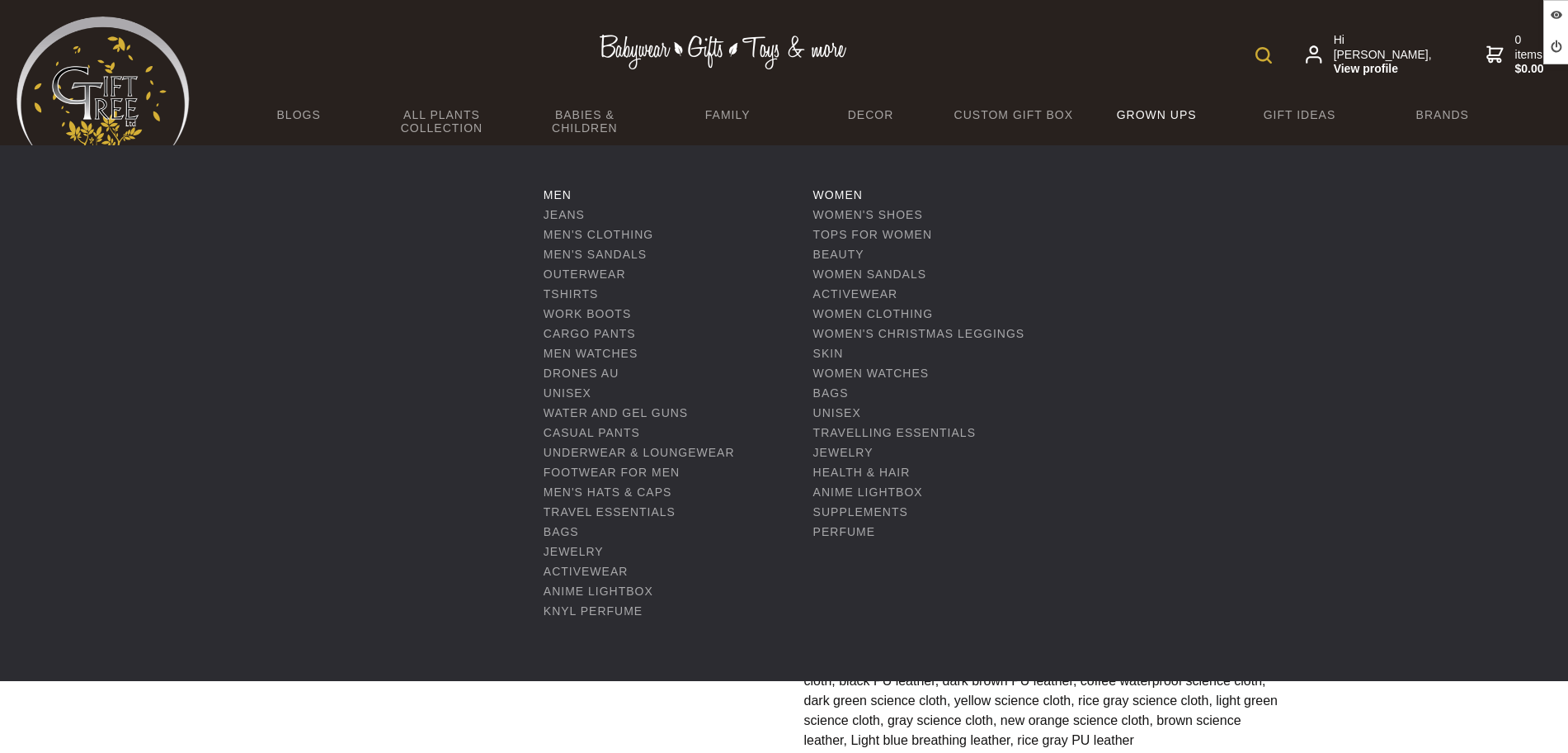
click at [1137, 114] on link "Grown Ups" at bounding box center [1155, 114] width 143 height 35
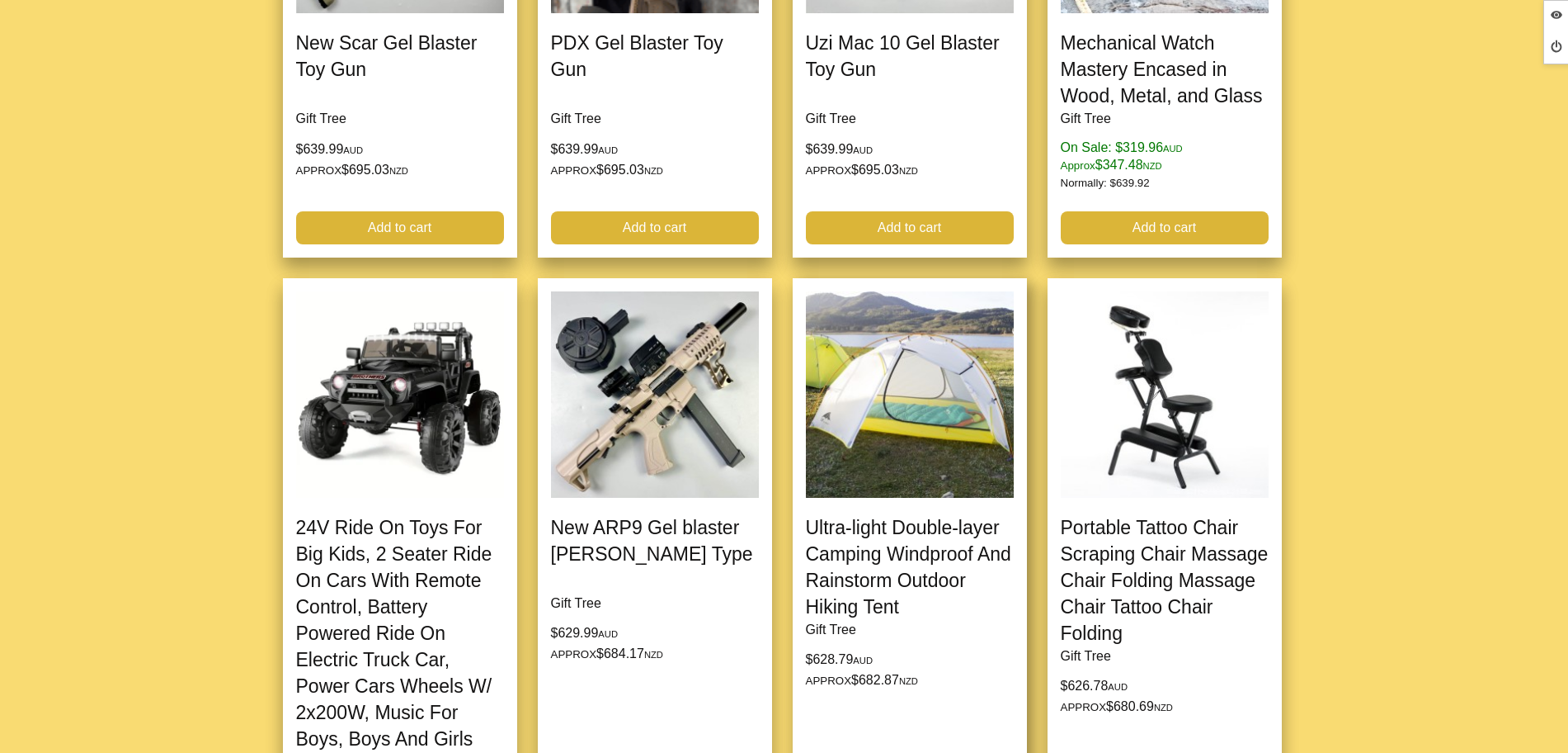
scroll to position [5158, 0]
